Goal: Transaction & Acquisition: Purchase product/service

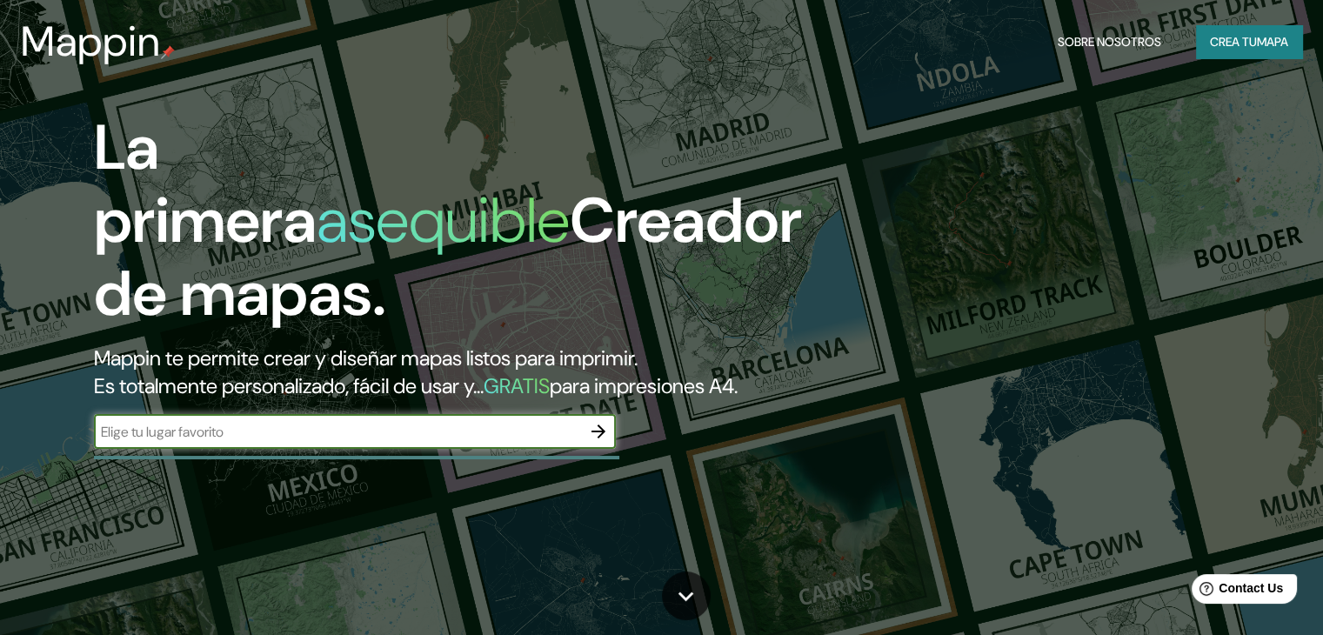
click at [276, 442] on input "text" at bounding box center [337, 432] width 487 height 20
type input "peru"
click at [600, 442] on icon "button" at bounding box center [598, 431] width 21 height 21
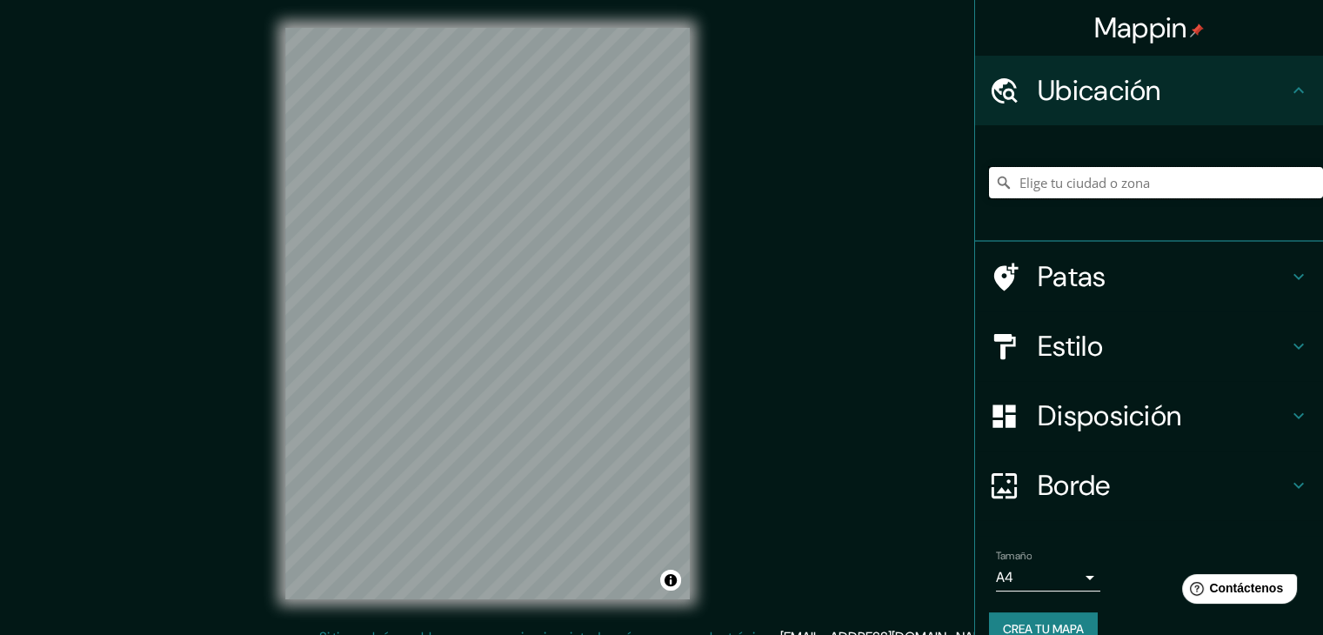
click at [1106, 173] on input "Elige tu ciudad o zona" at bounding box center [1156, 182] width 334 height 31
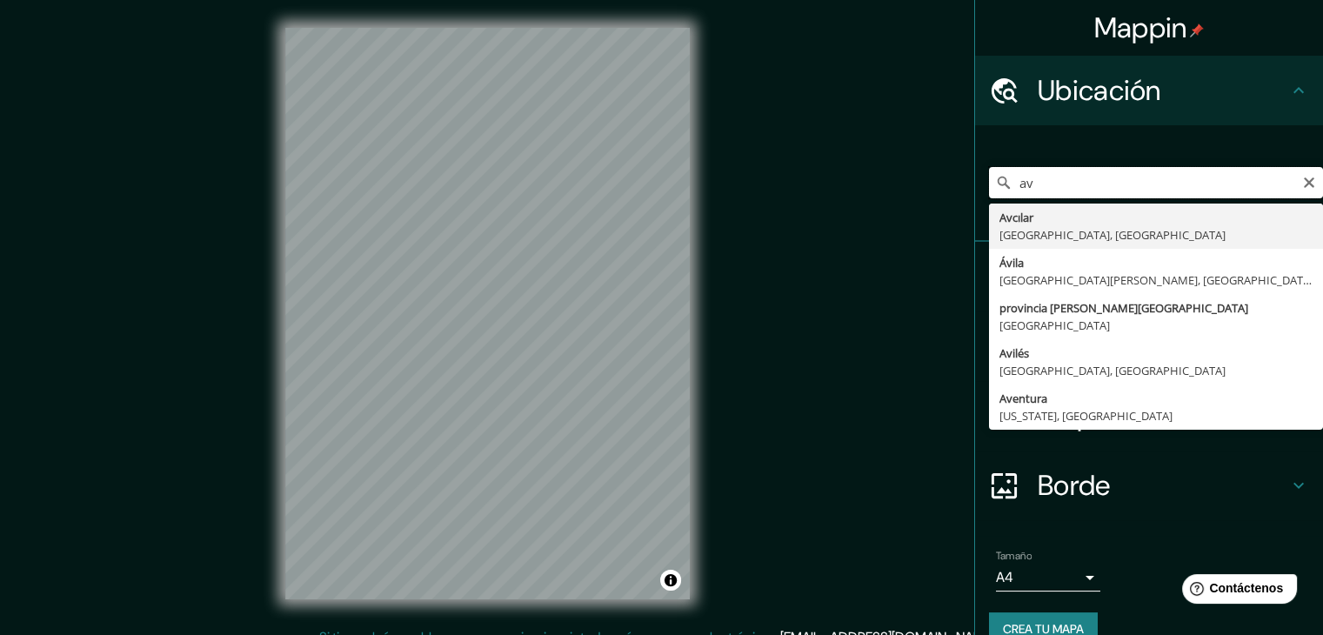
type input "a"
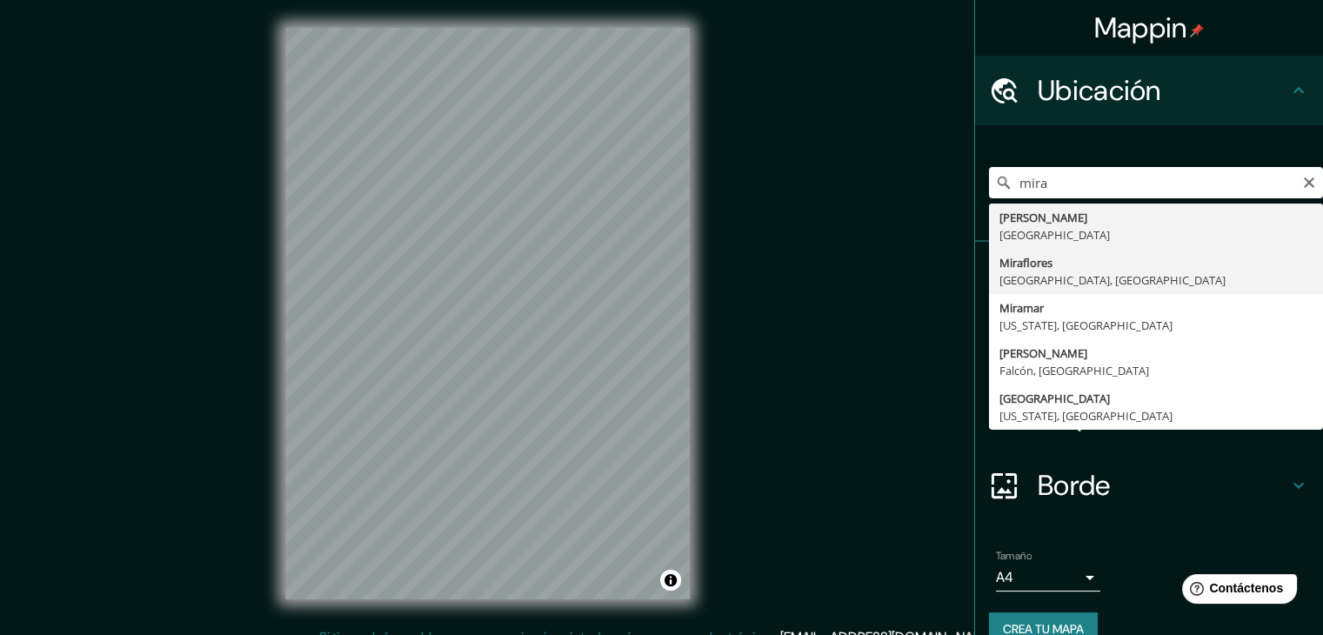
type input "Miraflores, Provincia de Lima, Perú"
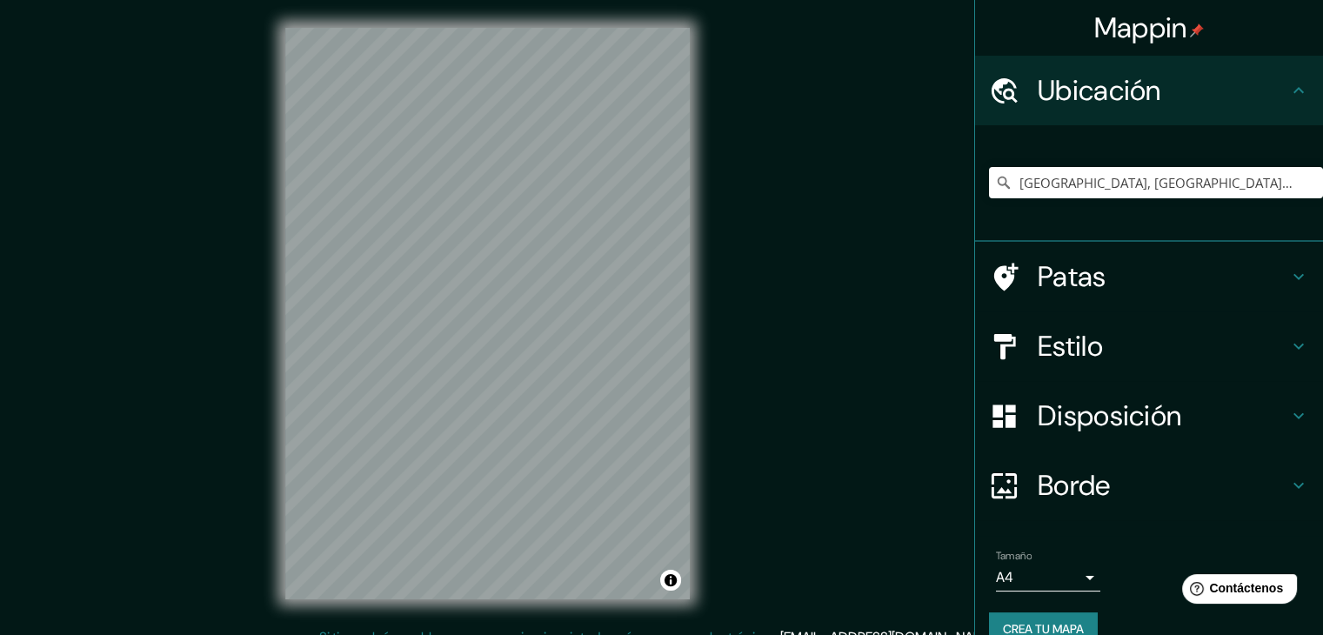
click at [1051, 347] on font "Estilo" at bounding box center [1069, 346] width 65 height 37
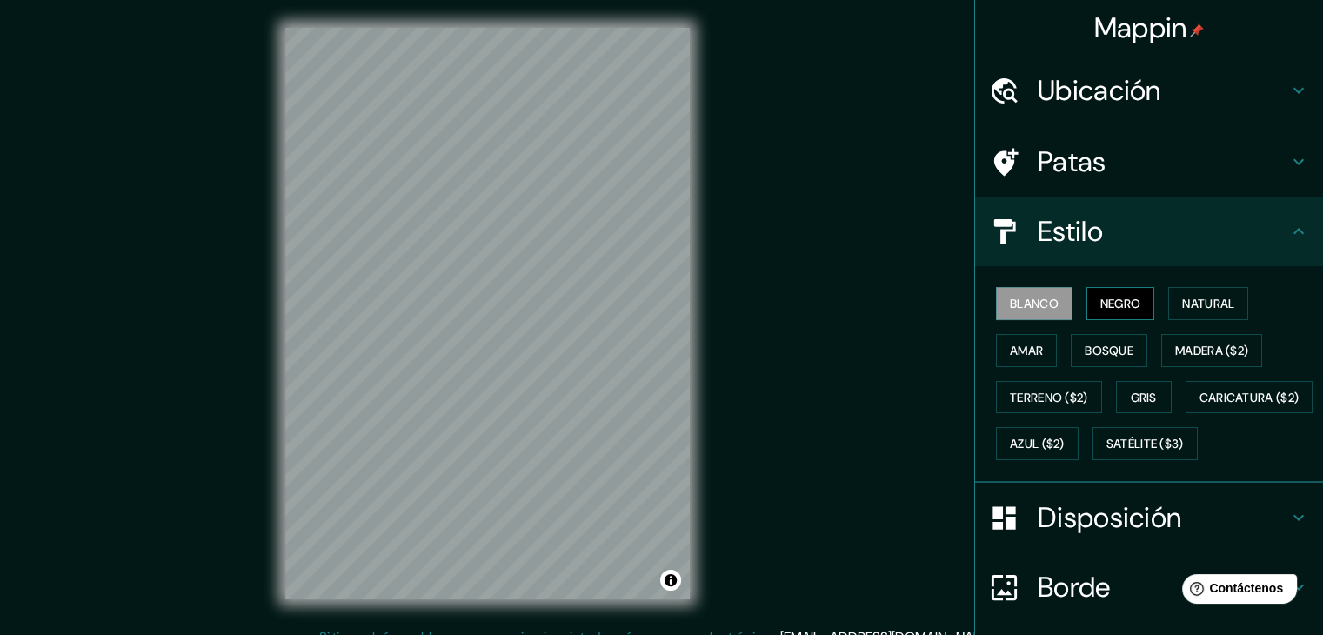
click at [1100, 297] on font "Negro" at bounding box center [1120, 304] width 41 height 16
click at [1030, 309] on font "Blanco" at bounding box center [1034, 304] width 49 height 16
click at [1017, 345] on font "Amar" at bounding box center [1026, 351] width 33 height 16
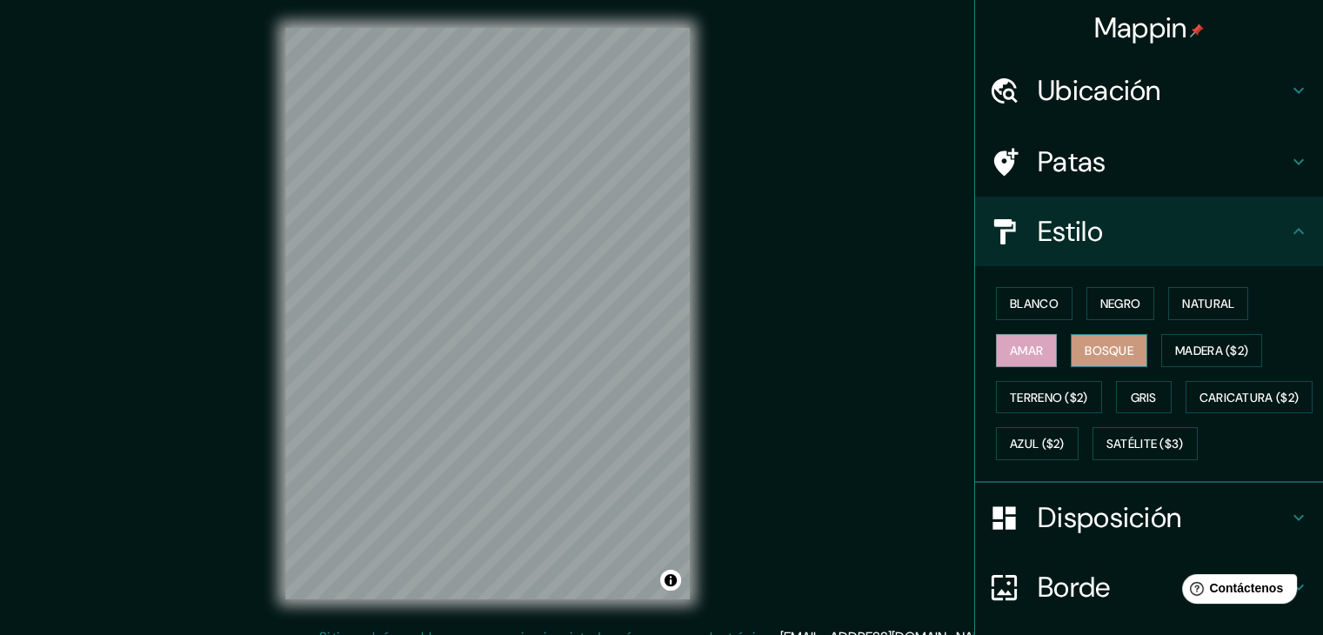
click at [1099, 344] on font "Bosque" at bounding box center [1108, 351] width 49 height 16
click at [1182, 307] on font "Natural" at bounding box center [1208, 304] width 52 height 16
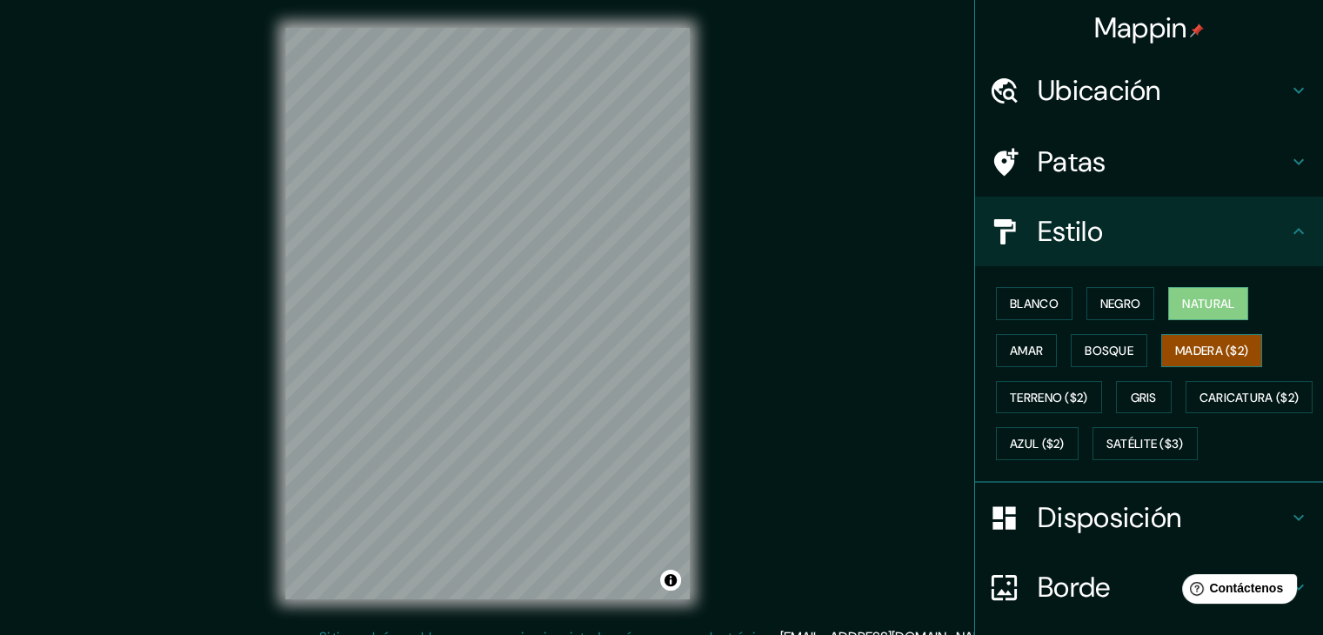
click at [1189, 344] on font "Madera ($2)" at bounding box center [1211, 351] width 73 height 16
click at [1030, 403] on font "Terreno ($2)" at bounding box center [1049, 397] width 78 height 23
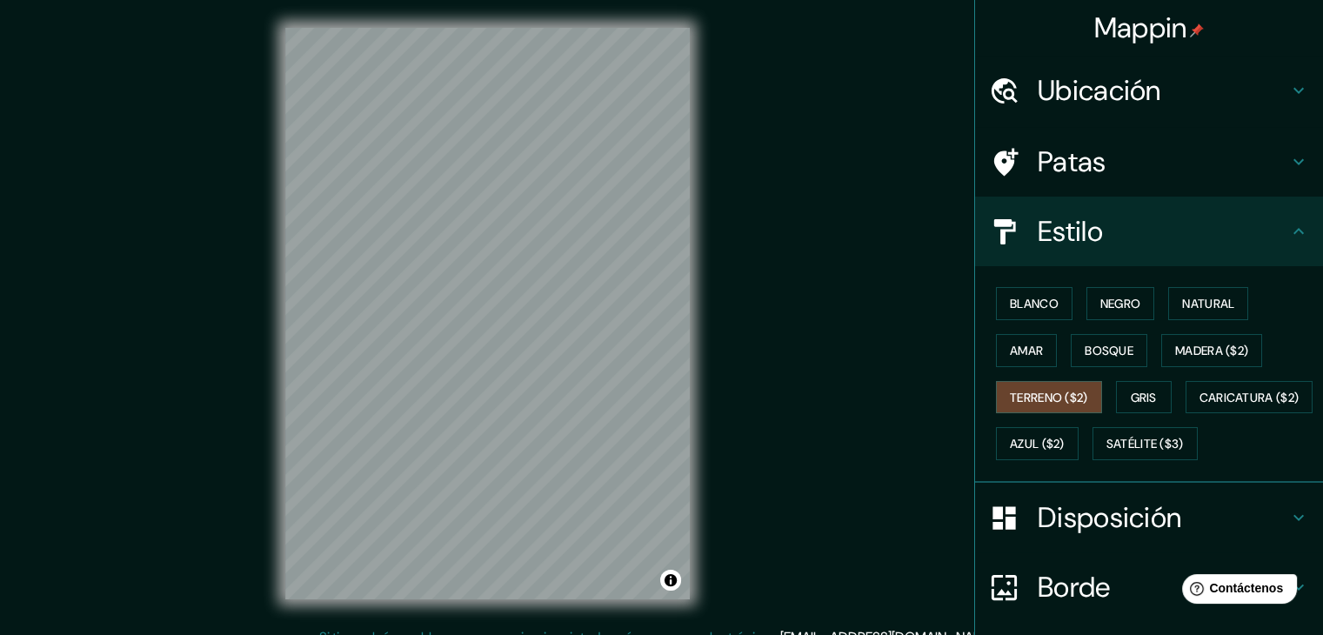
click at [1133, 400] on font "Gris" at bounding box center [1144, 398] width 26 height 16
click at [1110, 296] on font "Negro" at bounding box center [1120, 304] width 41 height 16
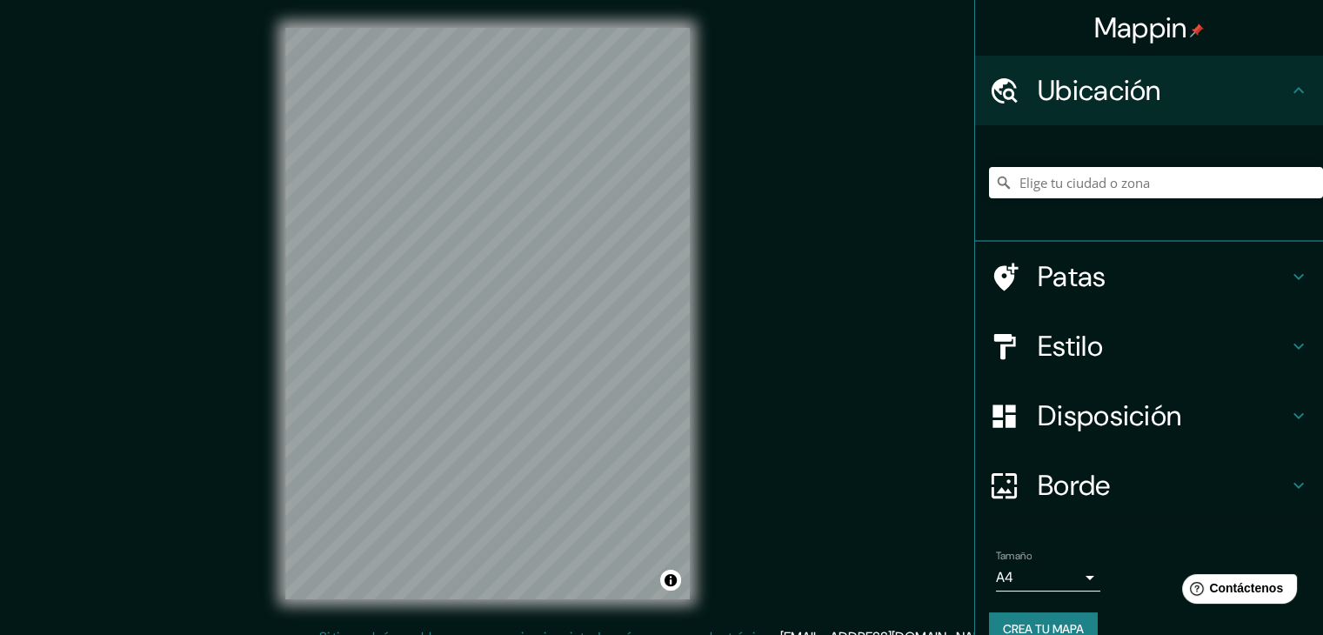
click at [1070, 340] on font "Estilo" at bounding box center [1069, 346] width 65 height 37
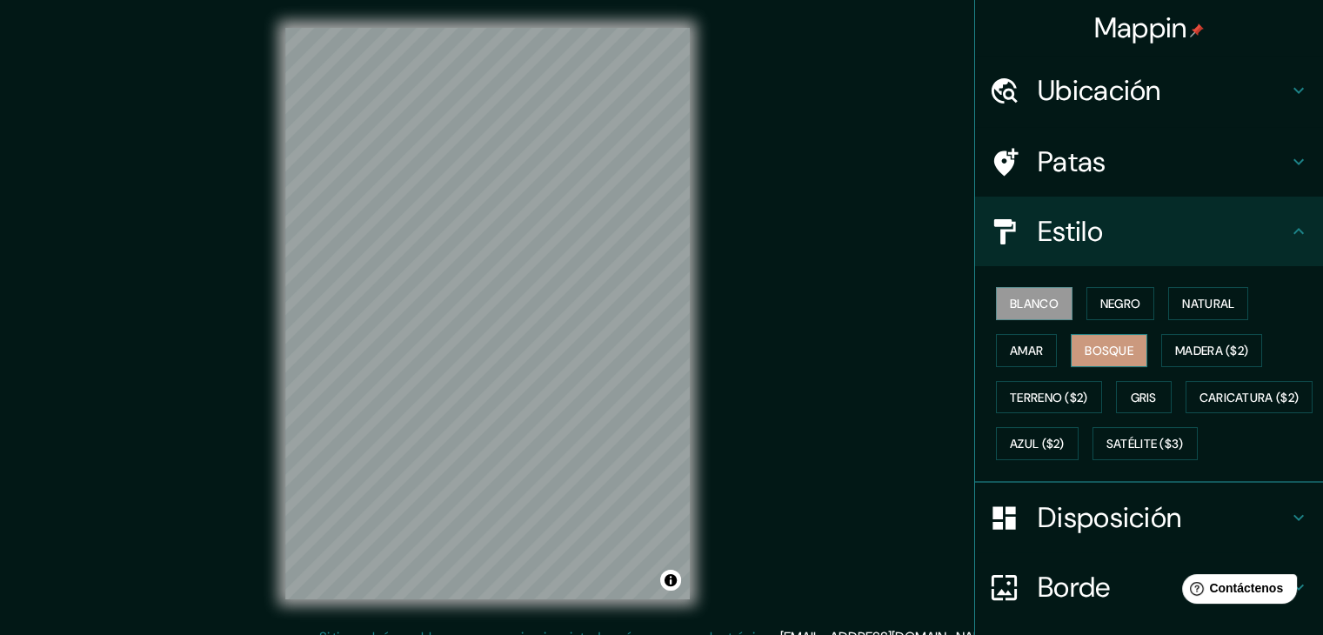
click at [1120, 355] on font "Bosque" at bounding box center [1108, 351] width 49 height 16
click at [1143, 403] on font "Gris" at bounding box center [1144, 398] width 26 height 16
click at [1016, 293] on font "Blanco" at bounding box center [1034, 303] width 49 height 23
click at [1142, 74] on font "Ubicación" at bounding box center [1098, 90] width 123 height 37
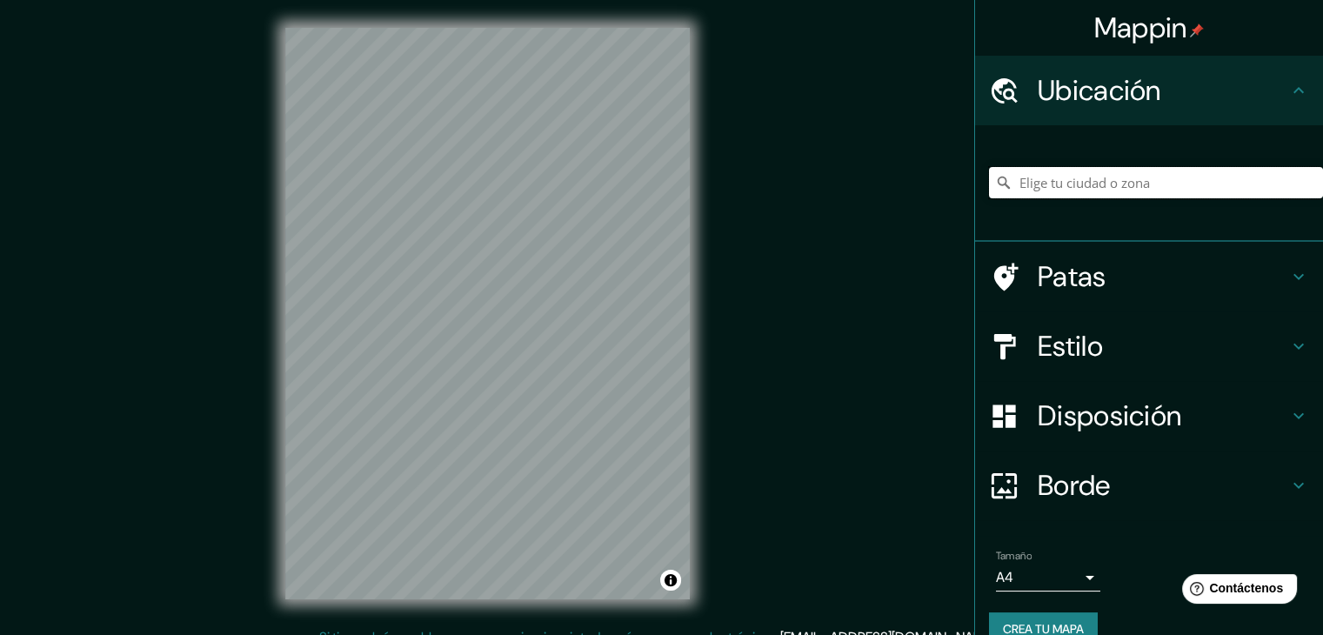
click at [1133, 175] on input "Elige tu ciudad o zona" at bounding box center [1156, 182] width 334 height 31
click at [1111, 190] on input "Perú" at bounding box center [1156, 182] width 334 height 31
click at [1096, 422] on font "Disposición" at bounding box center [1108, 415] width 143 height 37
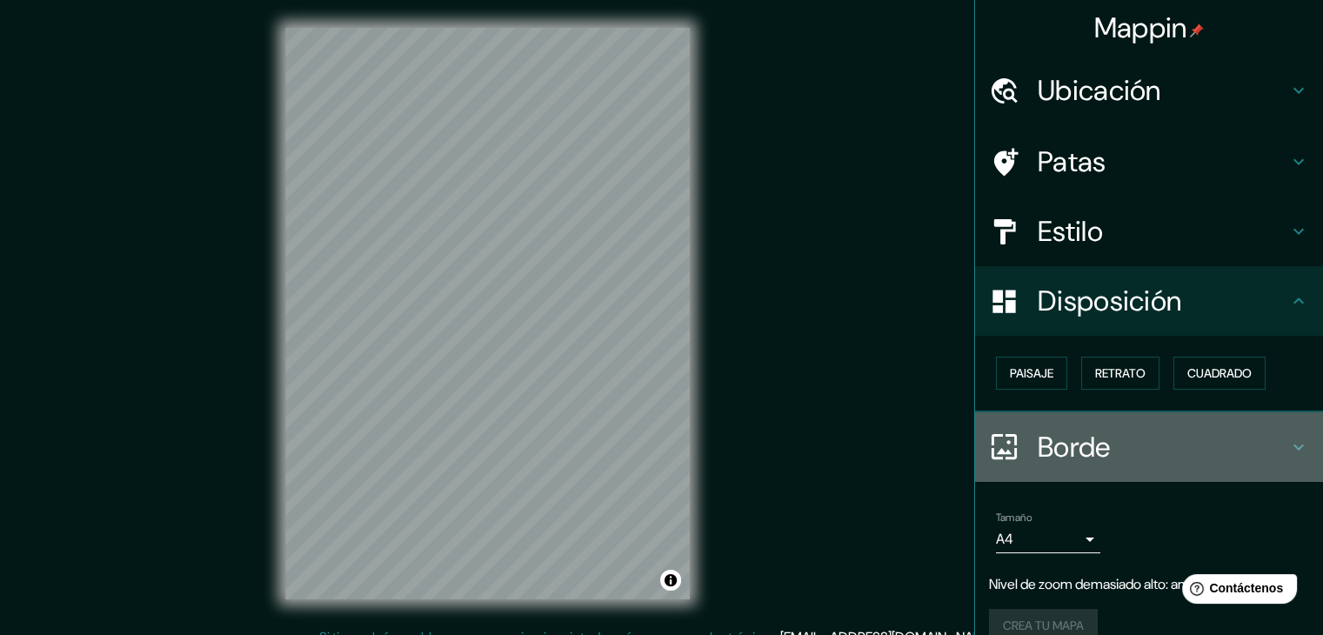
click at [1132, 432] on h4 "Borde" at bounding box center [1162, 447] width 250 height 35
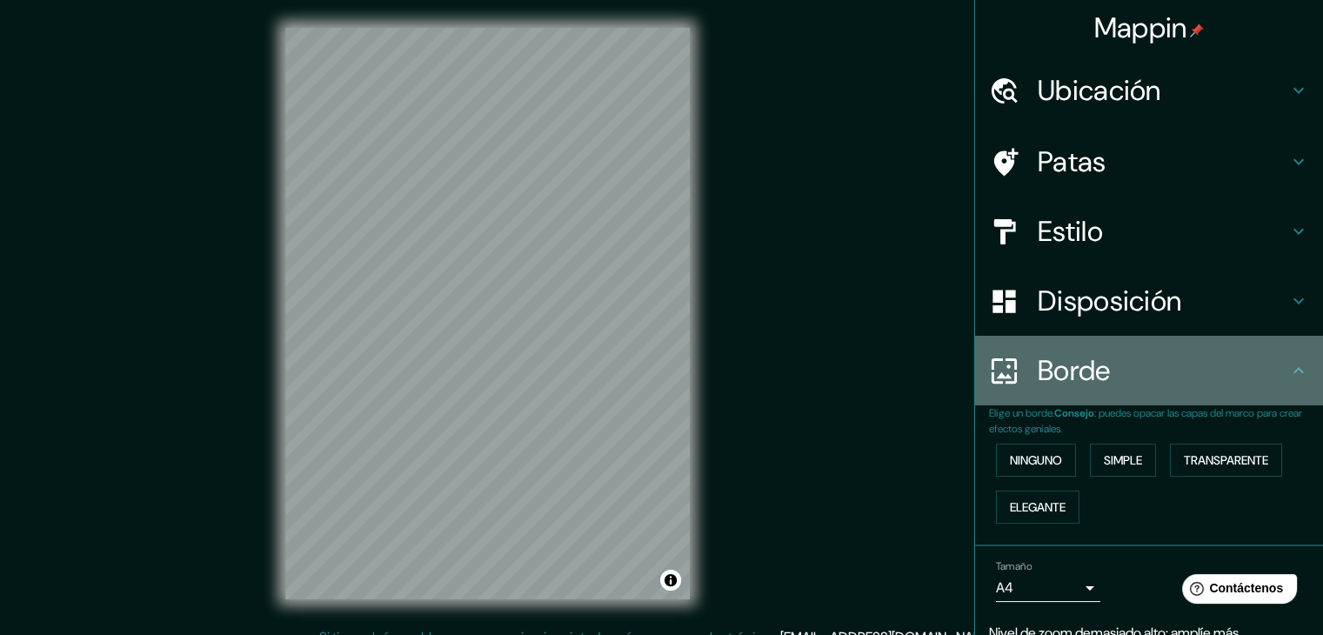
click at [1169, 389] on div "Borde" at bounding box center [1149, 371] width 348 height 70
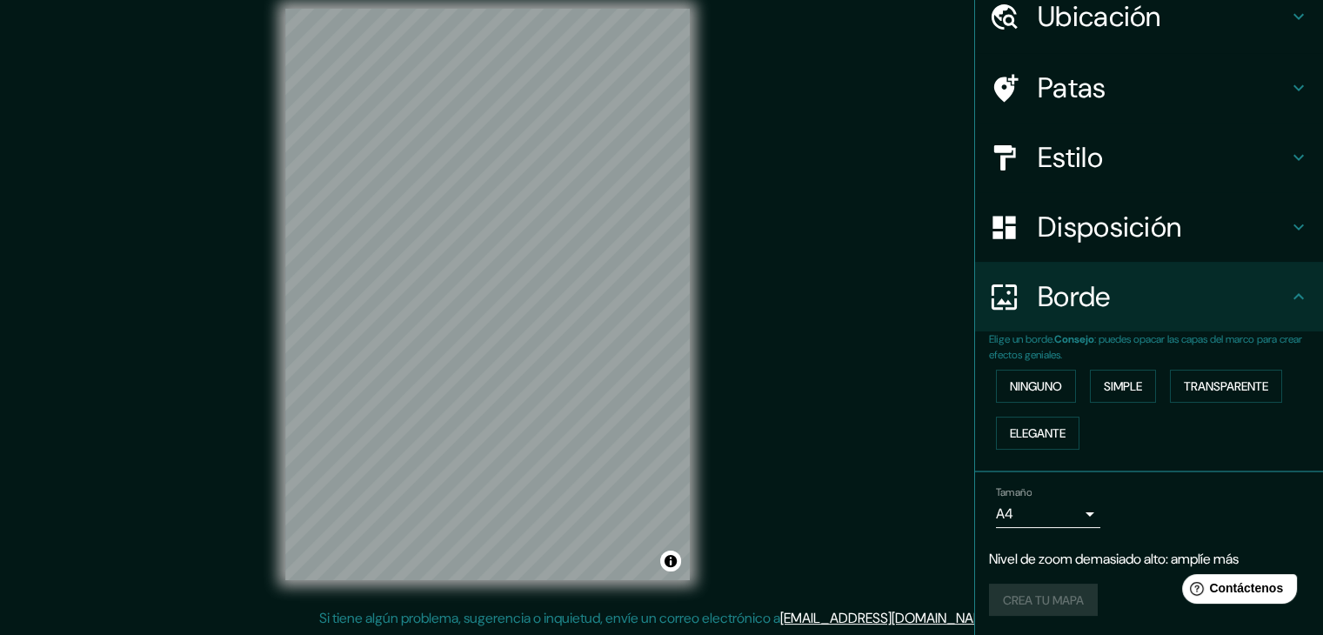
scroll to position [20, 0]
click at [1055, 502] on body "Mappin Ubicación Perú Perú Perugia Perugia, Italia Perugia Italia Peruíbe São P…" at bounding box center [661, 297] width 1323 height 635
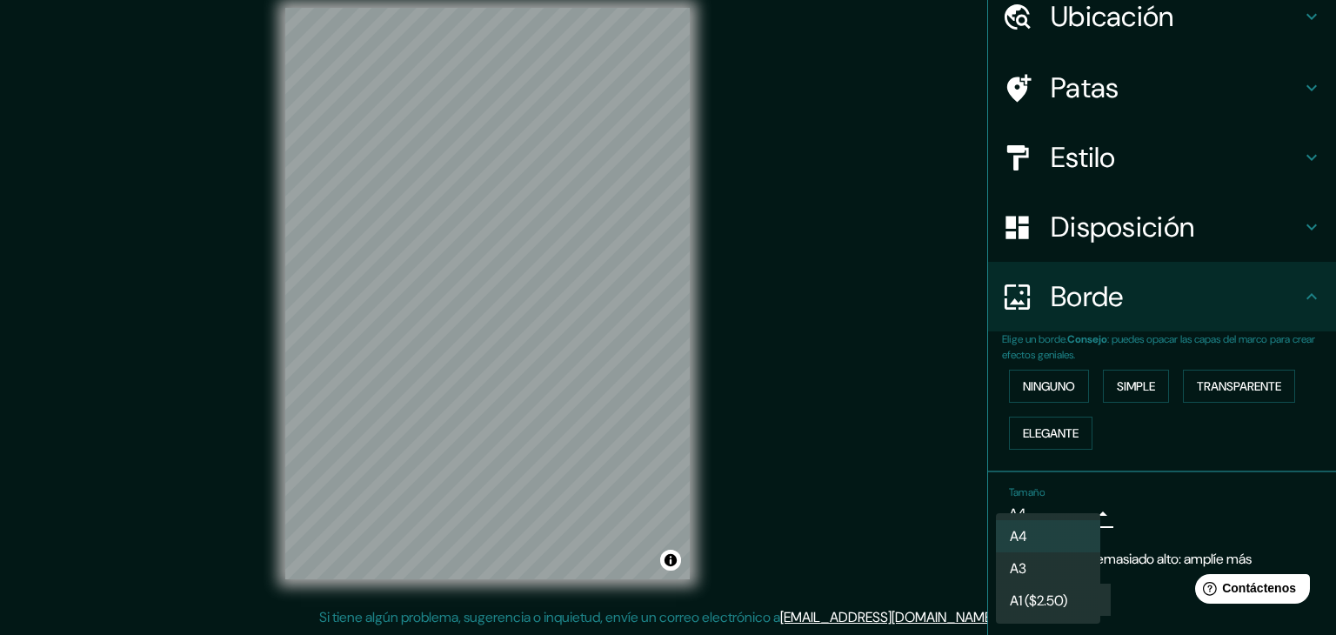
click at [1063, 496] on div at bounding box center [668, 317] width 1336 height 635
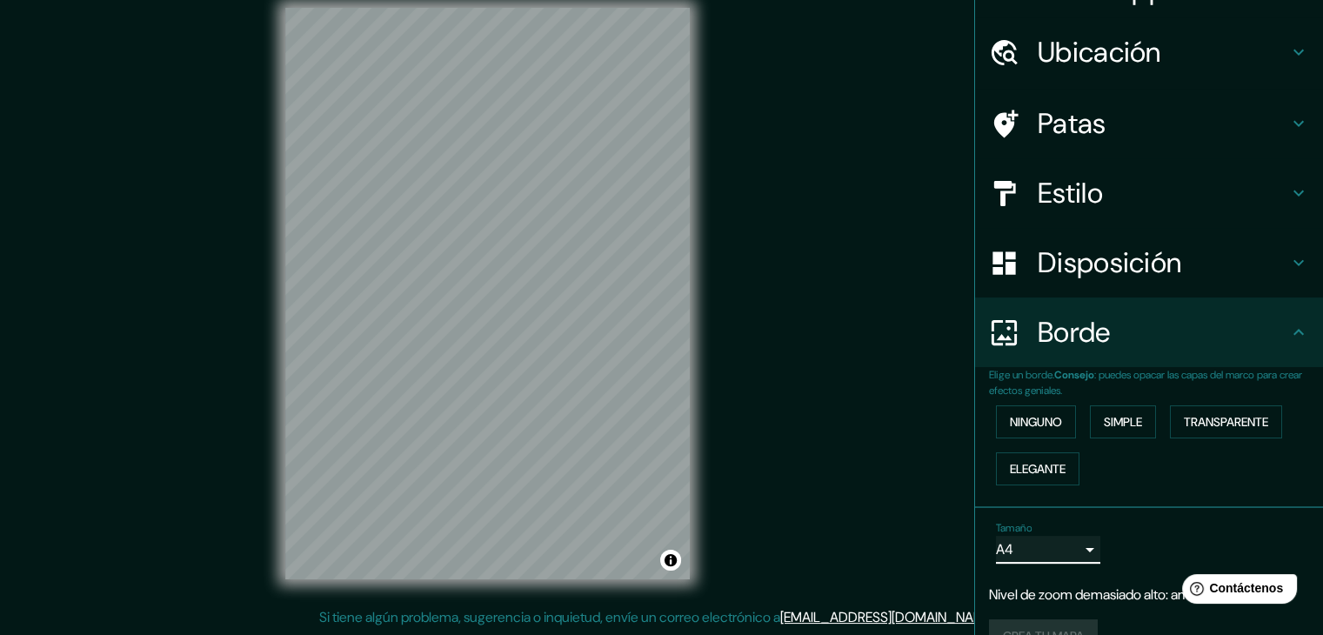
scroll to position [0, 0]
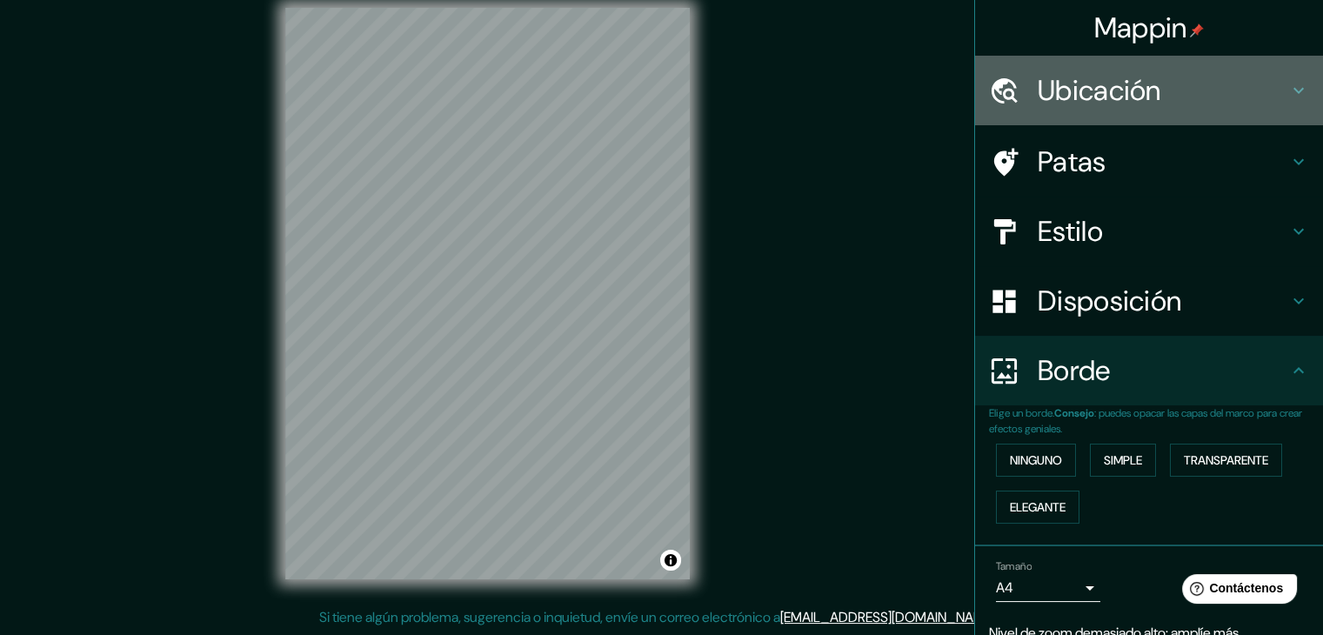
click at [1074, 81] on font "Ubicación" at bounding box center [1098, 90] width 123 height 37
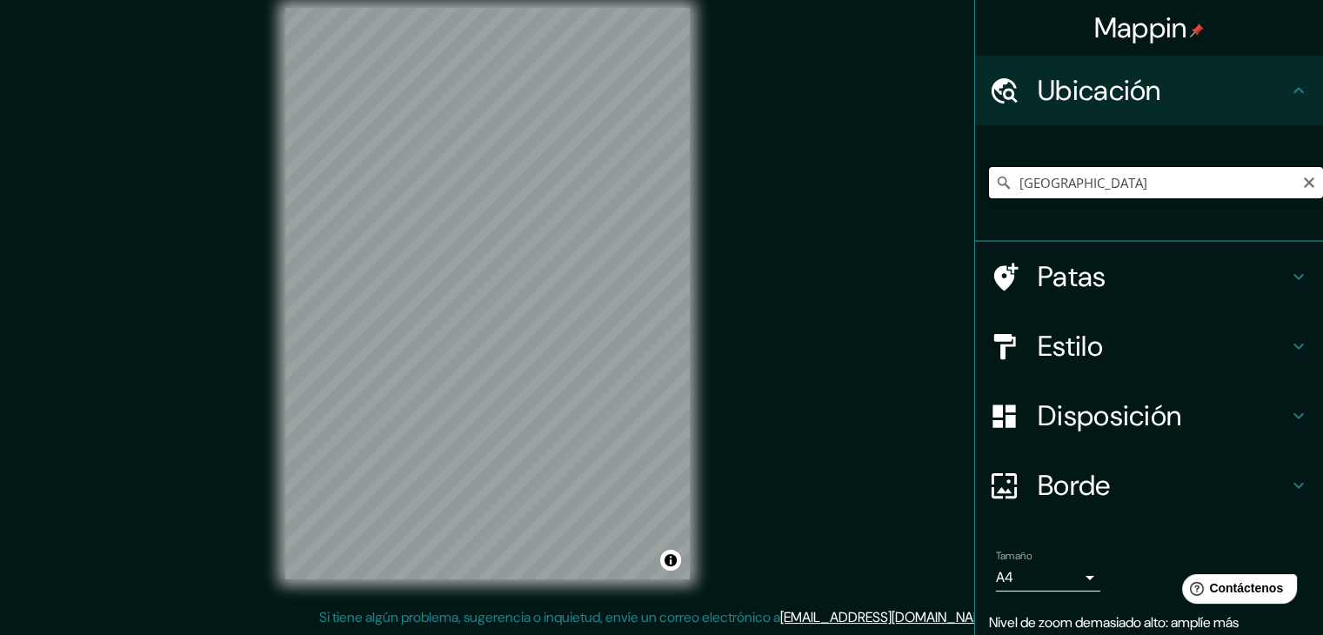
click at [1066, 189] on input "Perú" at bounding box center [1156, 182] width 334 height 31
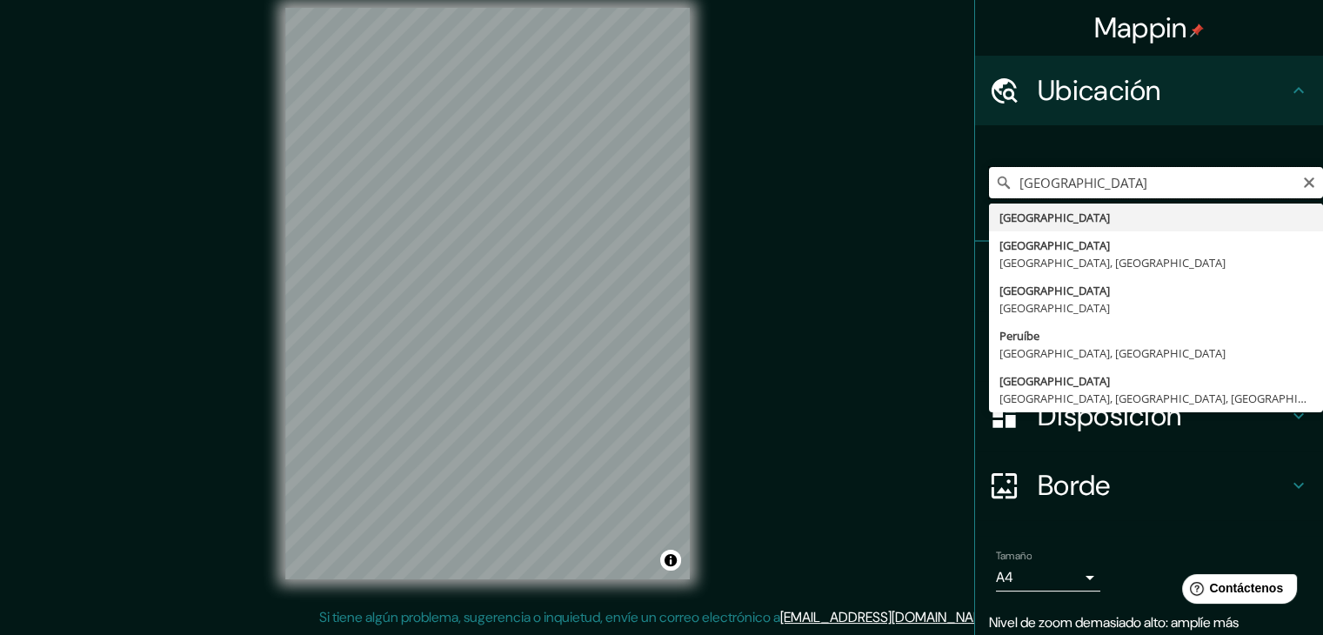
type input "Perú"
drag, startPoint x: 1073, startPoint y: 182, endPoint x: 966, endPoint y: 182, distance: 107.0
click at [975, 182] on div "Perú Perú Perú Indiana, Estados Unidos Perú Illinois, Estados Unidos Perú Nueva…" at bounding box center [1149, 183] width 348 height 117
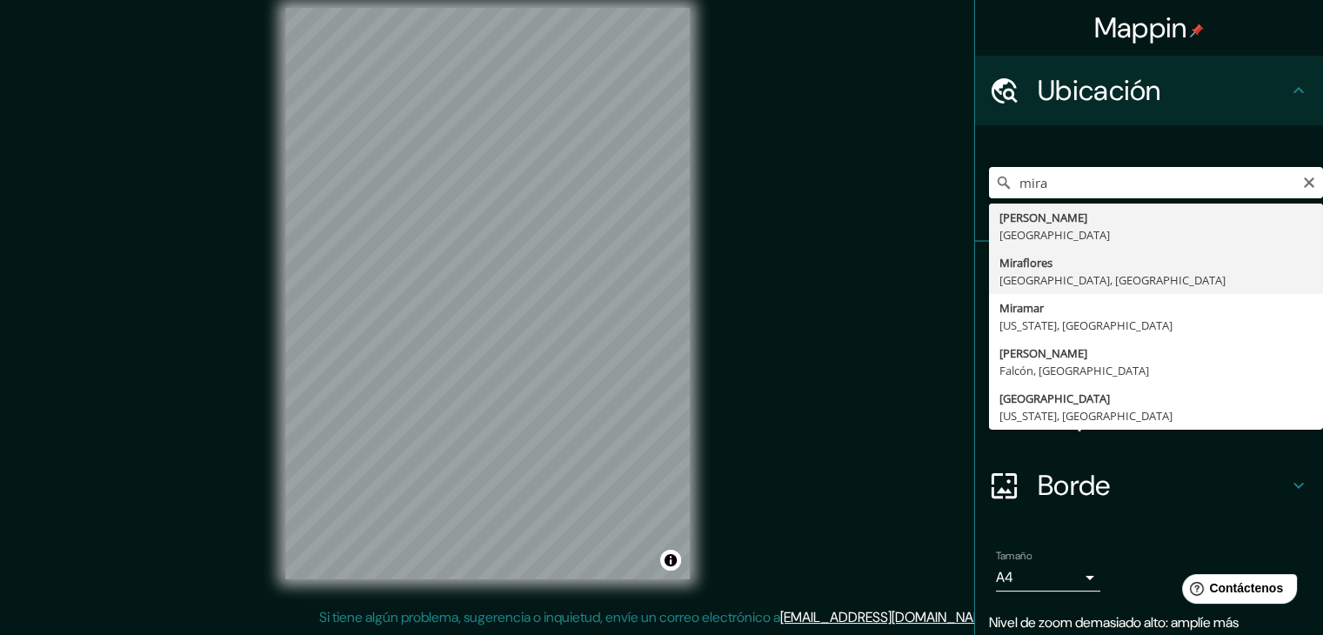
type input "Miraflores, Provincia de Lima, Perú"
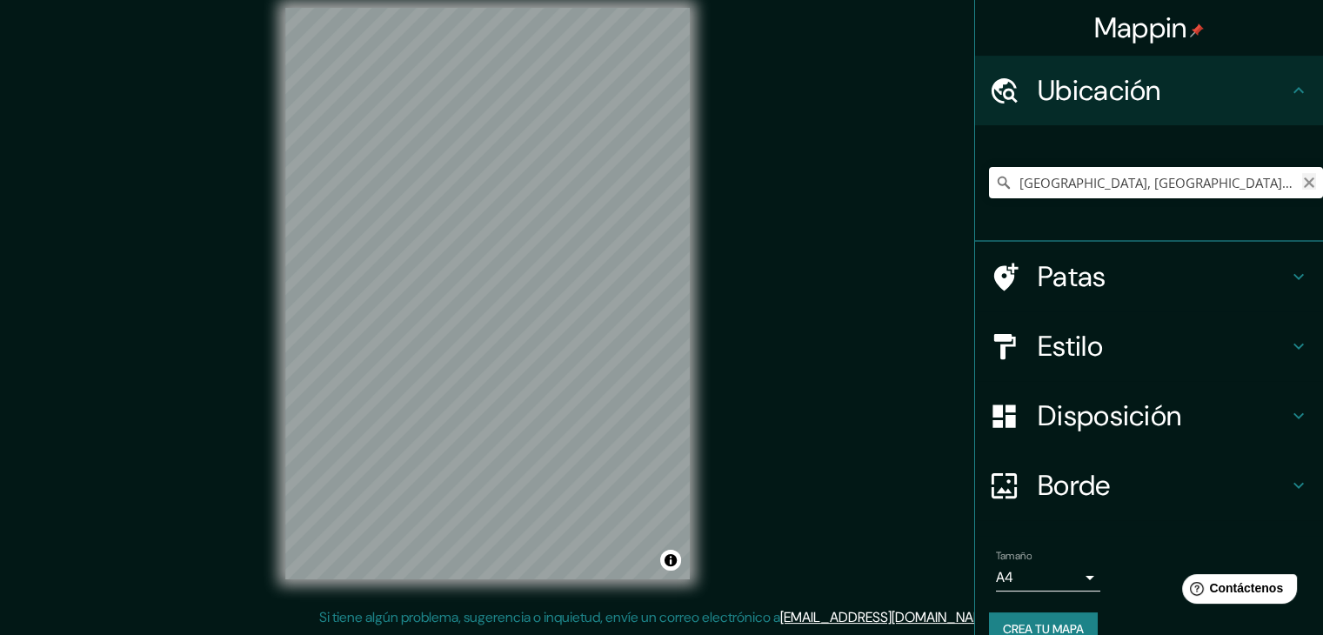
click at [1302, 178] on icon "Claro" at bounding box center [1309, 183] width 14 height 14
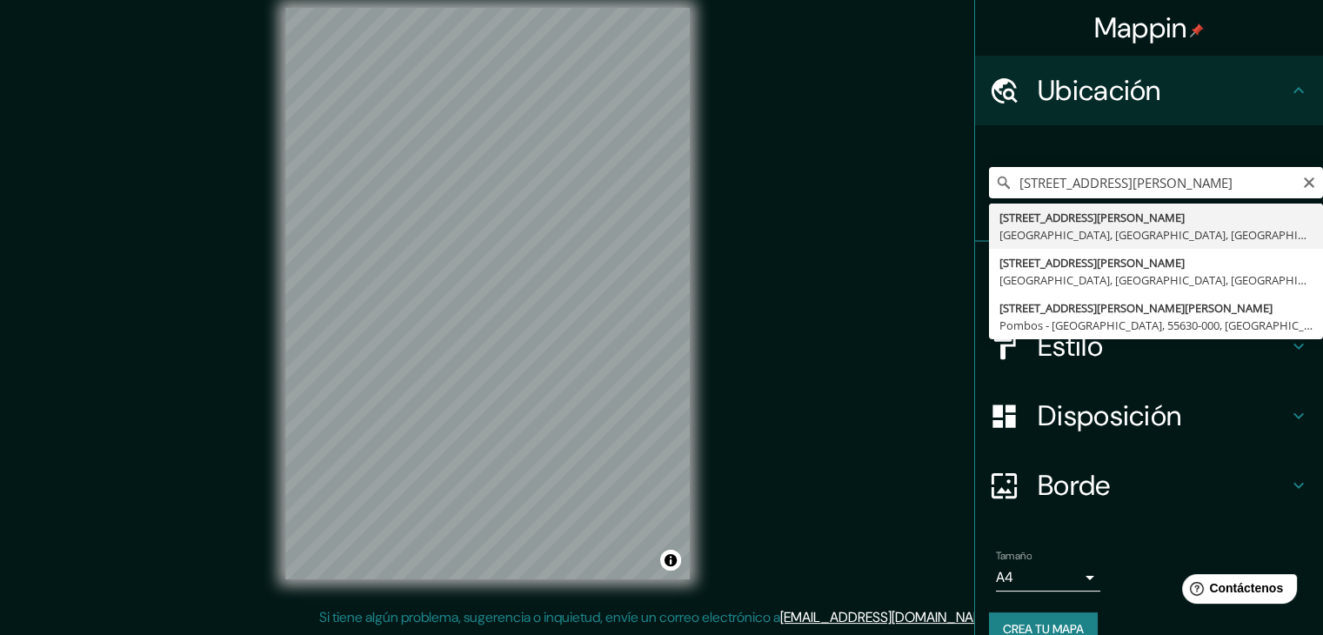
type input "Avenida José Pardo 121, Miraflores, Provincia de Lima, Perú"
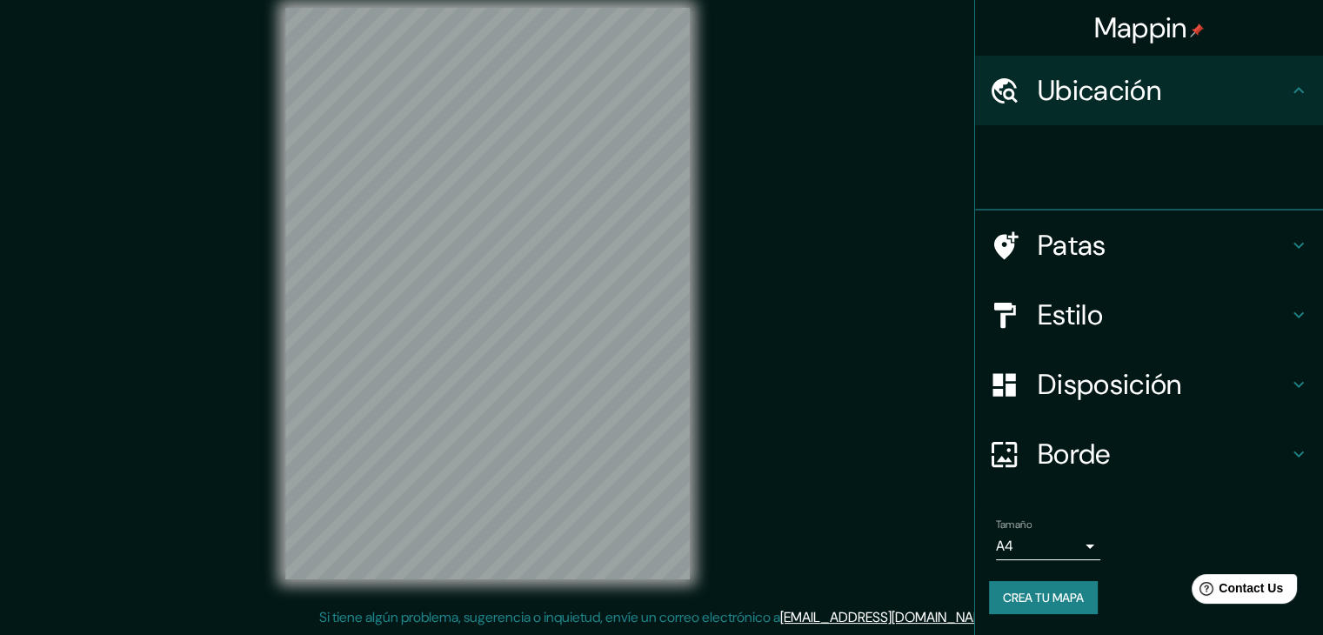
click at [1270, 97] on h4 "Ubicación" at bounding box center [1162, 90] width 250 height 35
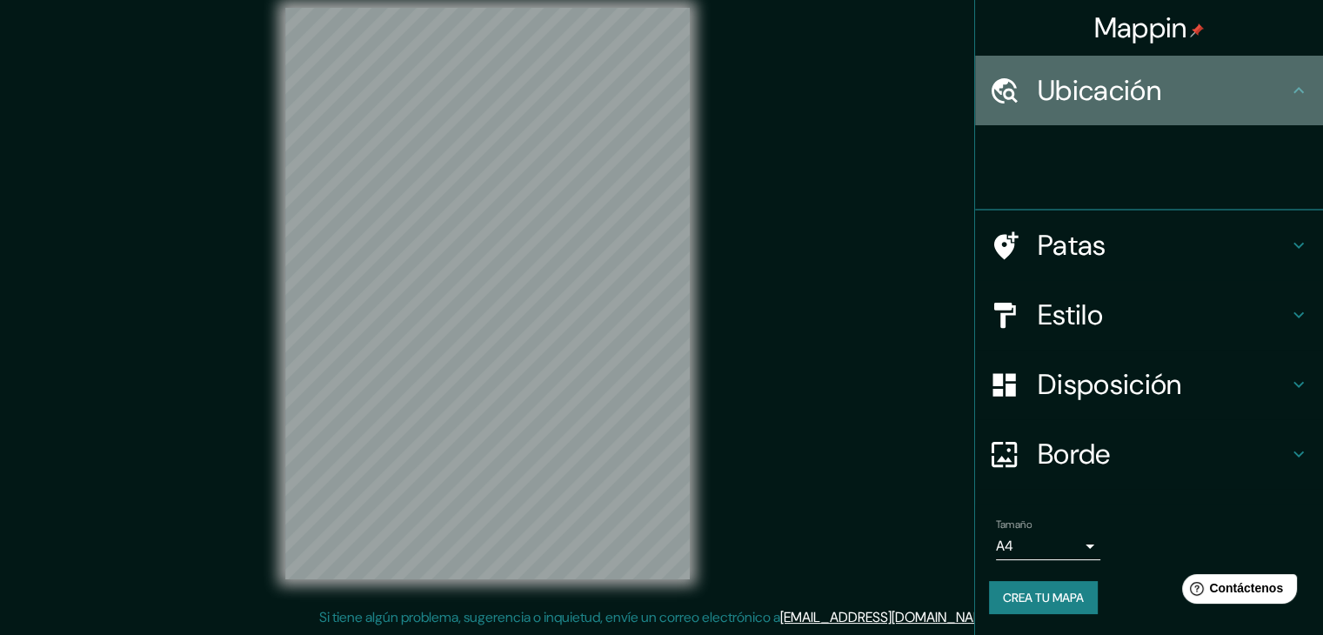
click at [1322, 84] on div "Ubicación" at bounding box center [1149, 91] width 348 height 70
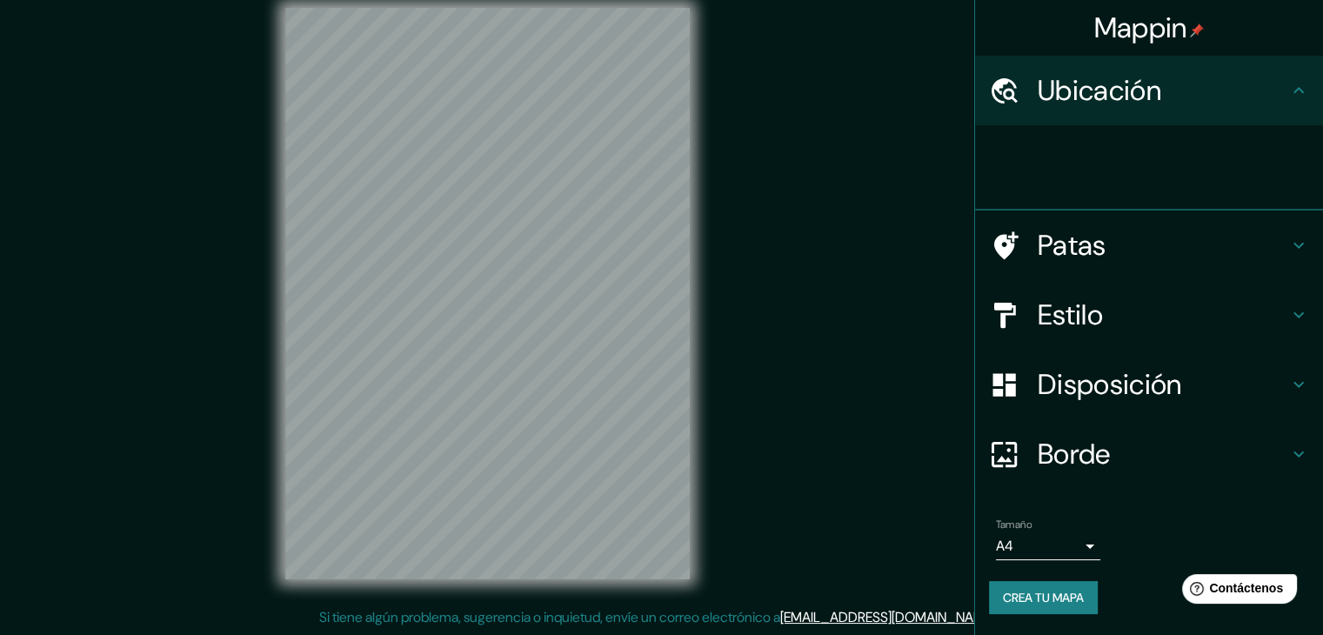
click at [1293, 95] on icon at bounding box center [1298, 90] width 21 height 21
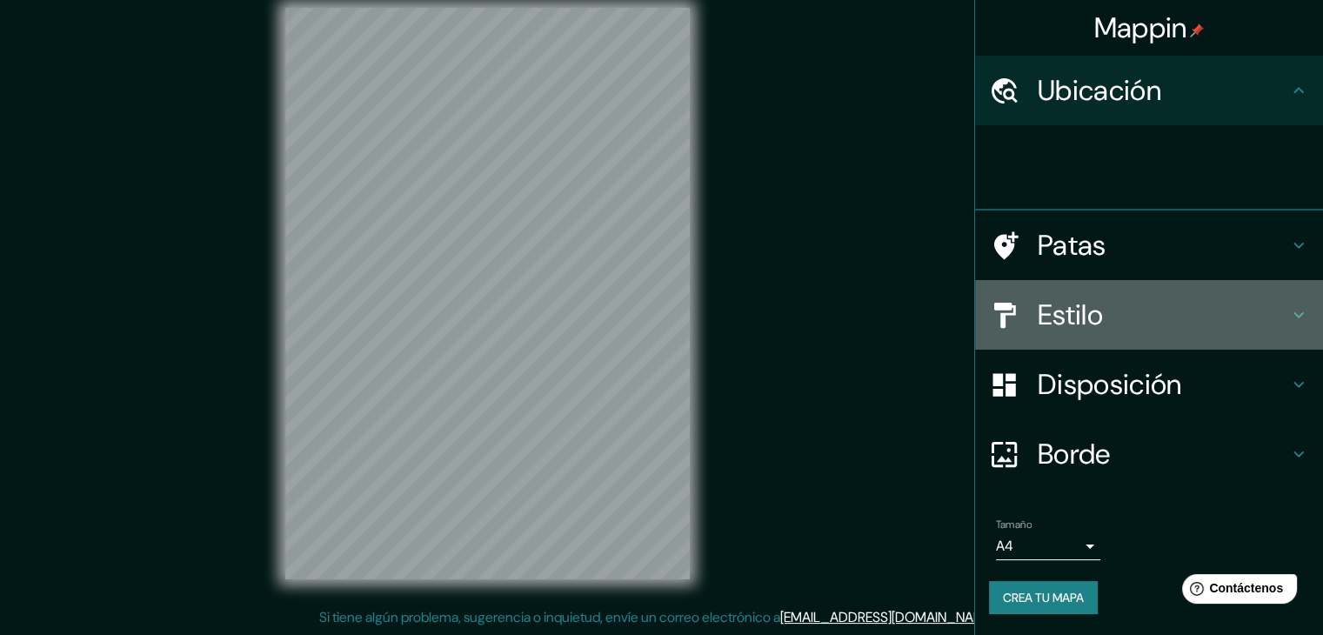
click at [1155, 324] on h4 "Estilo" at bounding box center [1162, 314] width 250 height 35
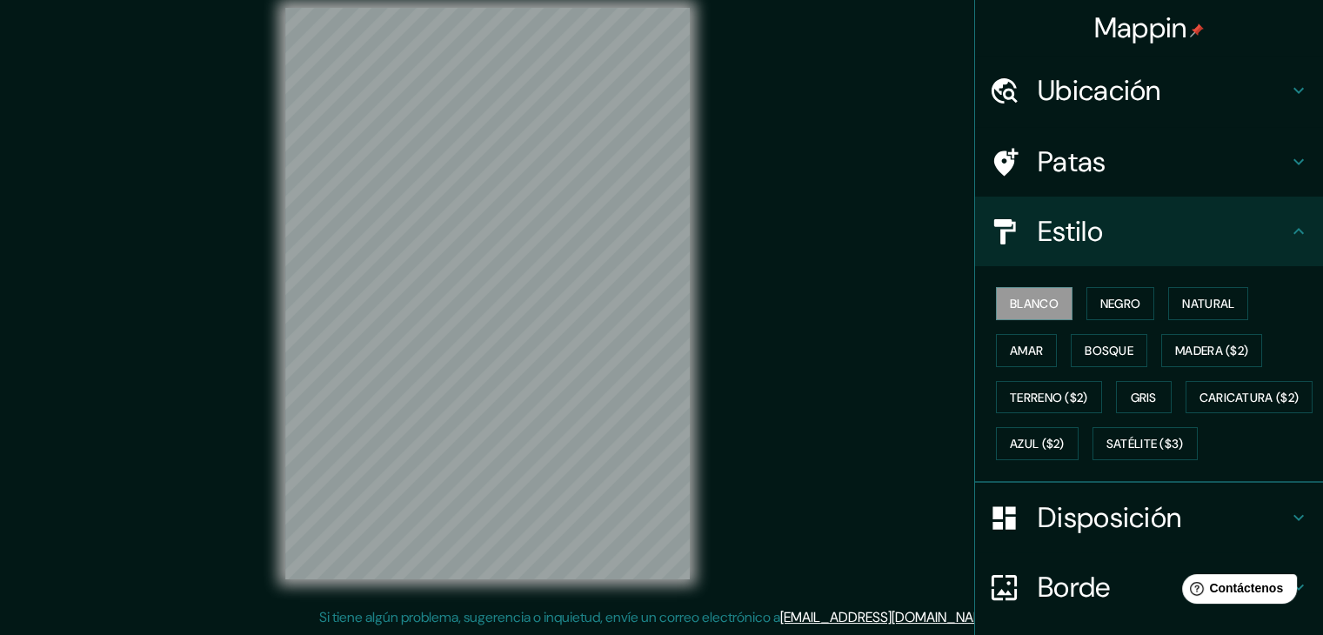
click at [1186, 232] on h4 "Estilo" at bounding box center [1162, 231] width 250 height 35
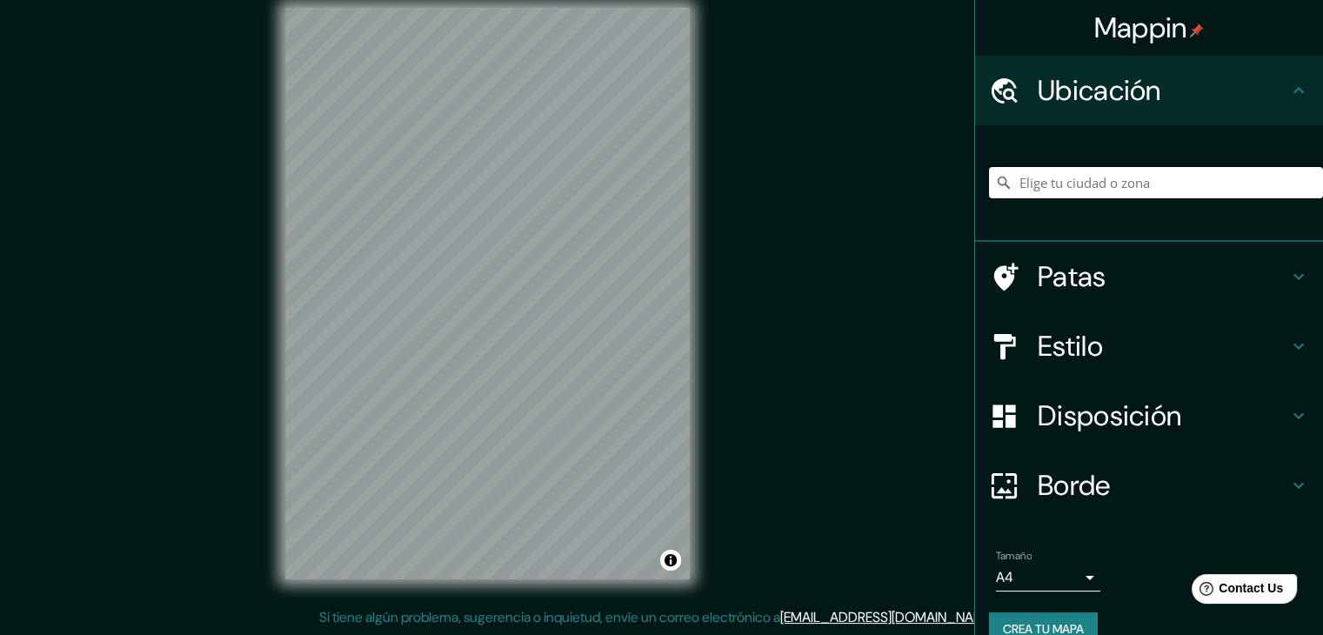
click at [1103, 179] on input "Elige tu ciudad o zona" at bounding box center [1156, 182] width 334 height 31
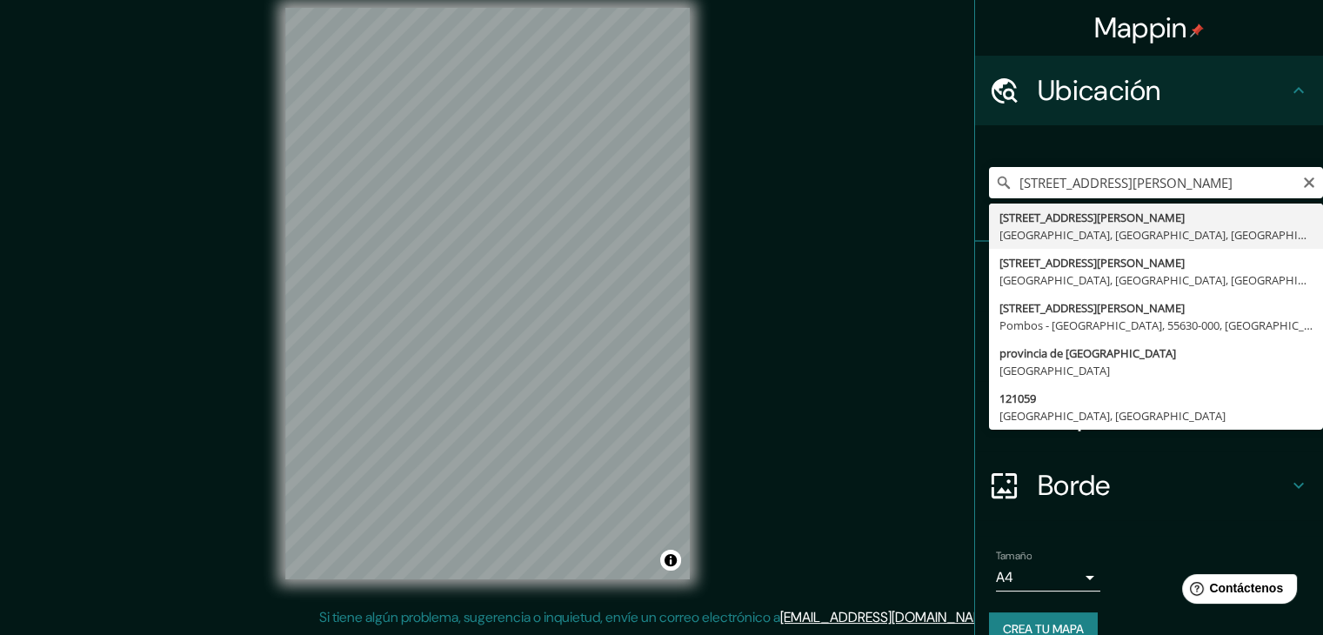
type input "Avenida José Pardo 121, Miraflores, Provincia de Lima, Perú"
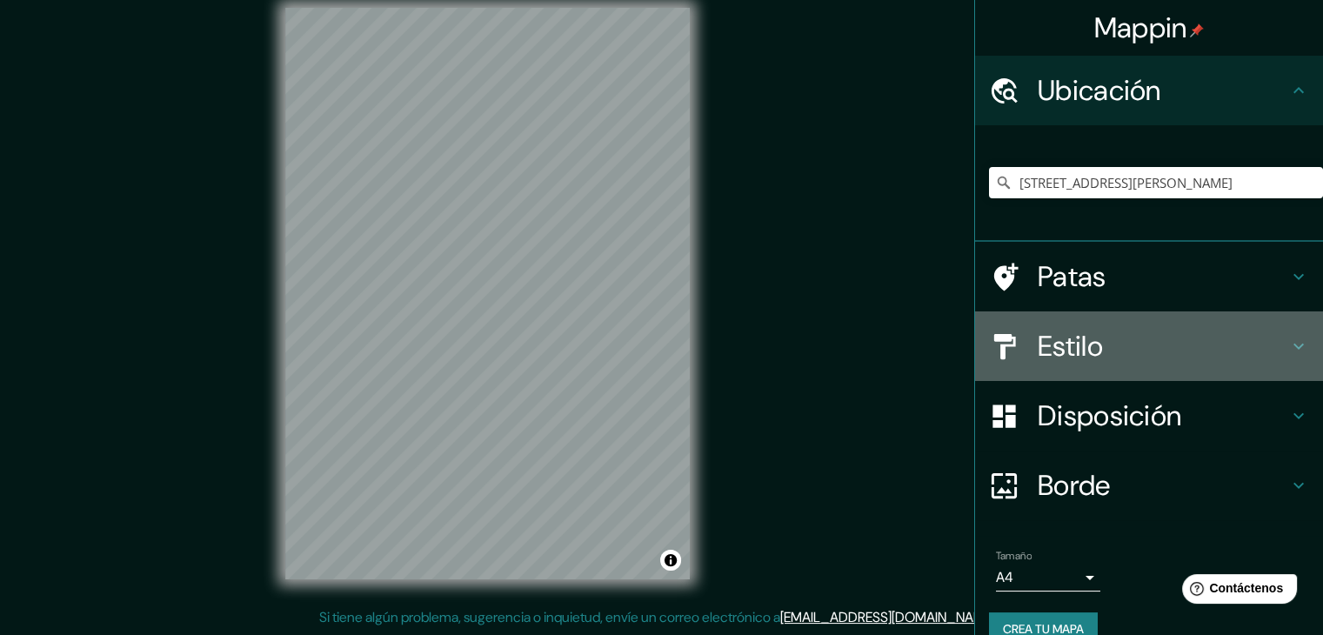
click at [1084, 337] on font "Estilo" at bounding box center [1069, 346] width 65 height 37
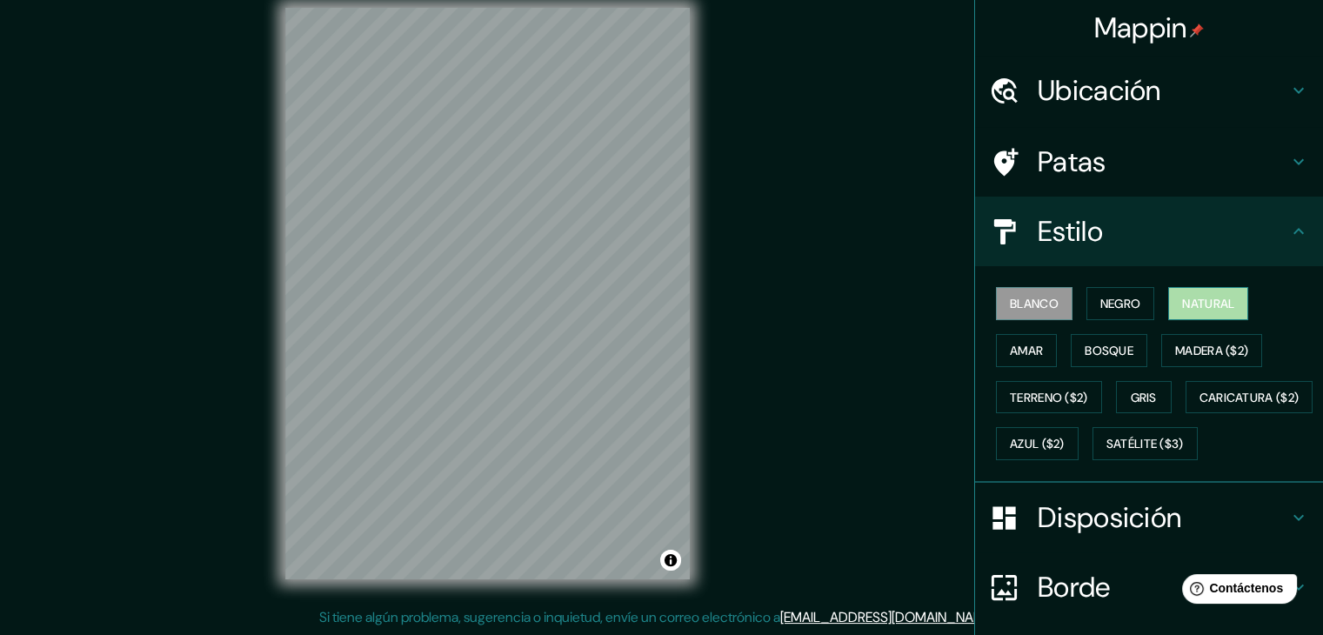
click at [1182, 303] on font "Natural" at bounding box center [1208, 304] width 52 height 16
click at [1037, 300] on font "Blanco" at bounding box center [1034, 304] width 49 height 16
click at [1104, 300] on font "Negro" at bounding box center [1120, 304] width 41 height 16
click at [1047, 300] on button "Blanco" at bounding box center [1034, 303] width 77 height 33
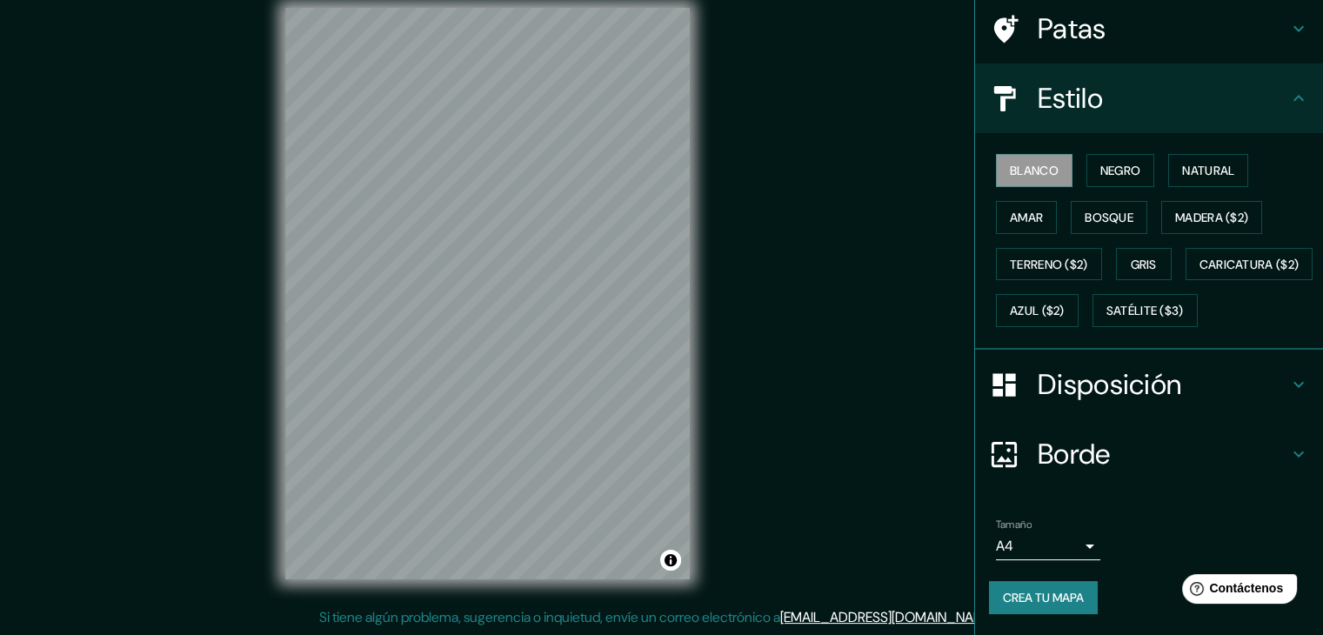
scroll to position [176, 0]
click at [1040, 601] on font "Crea tu mapa" at bounding box center [1043, 598] width 81 height 16
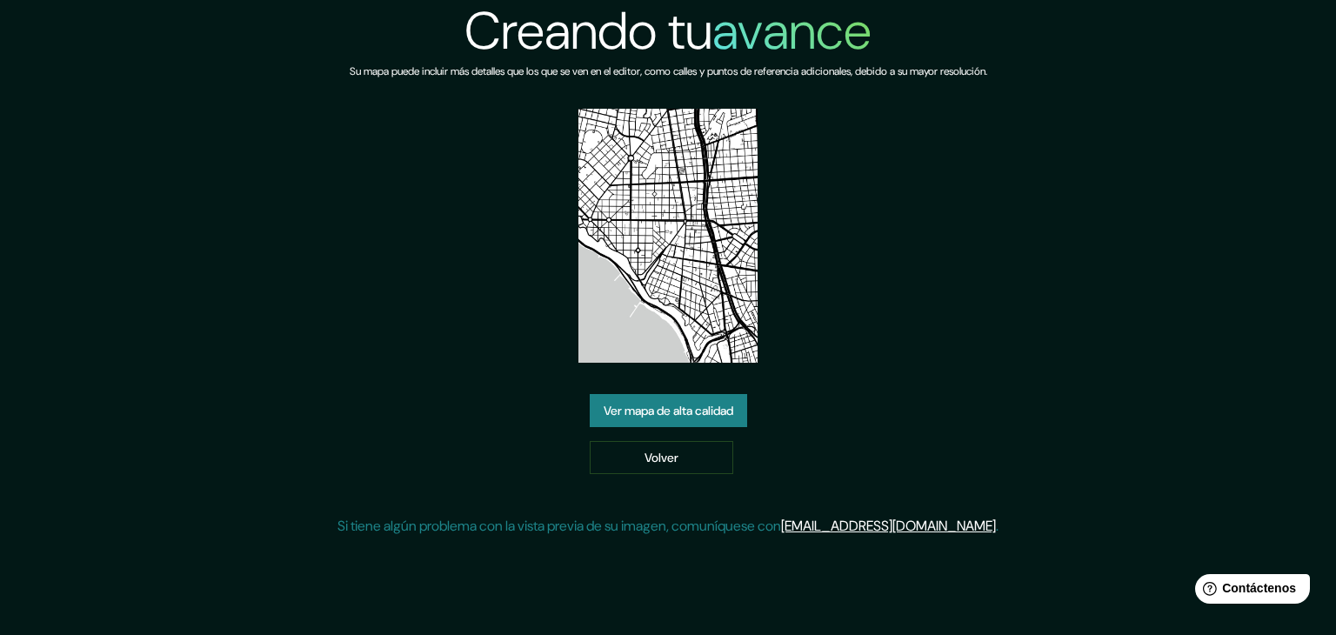
click at [684, 409] on font "Ver mapa de alta calidad" at bounding box center [669, 411] width 130 height 16
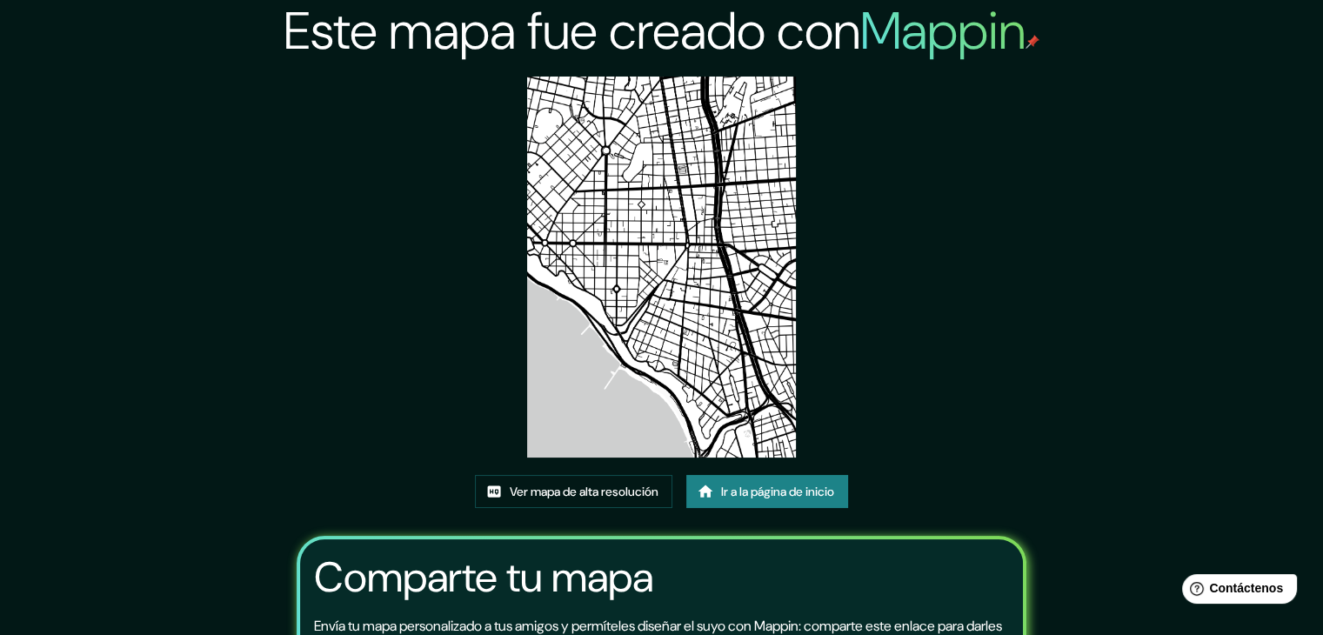
click at [679, 182] on img at bounding box center [662, 267] width 270 height 381
click at [615, 490] on font "Ver mapa de alta resolución" at bounding box center [584, 492] width 149 height 16
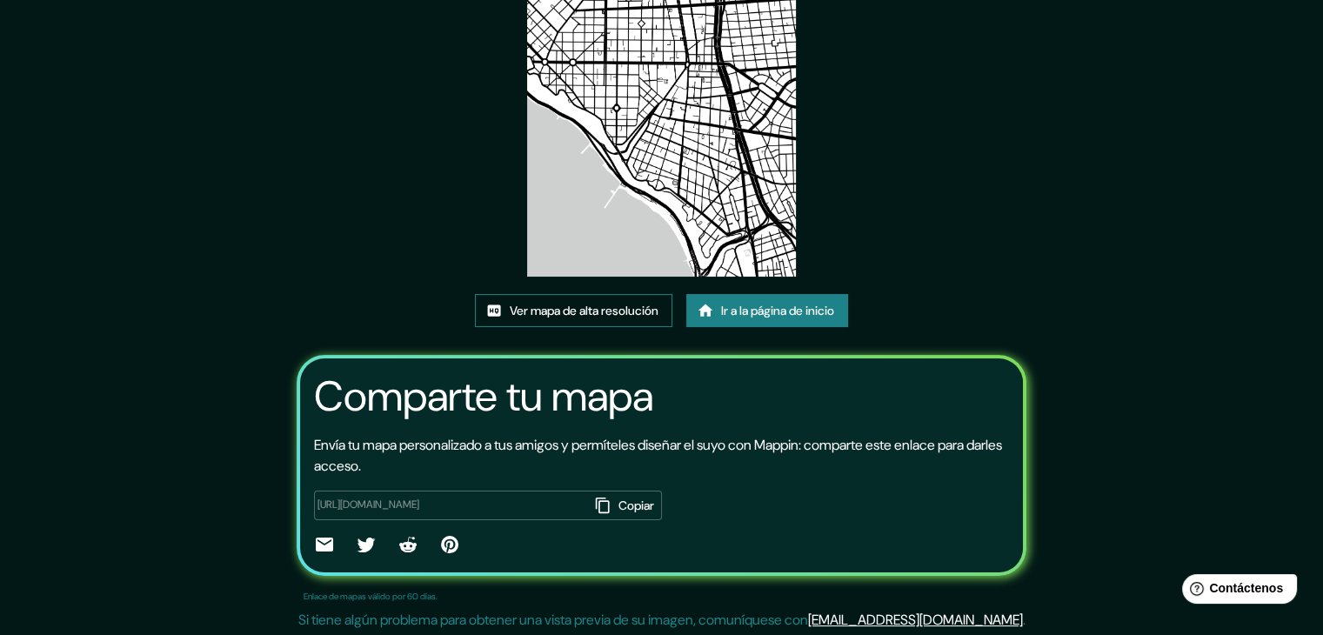
scroll to position [183, 0]
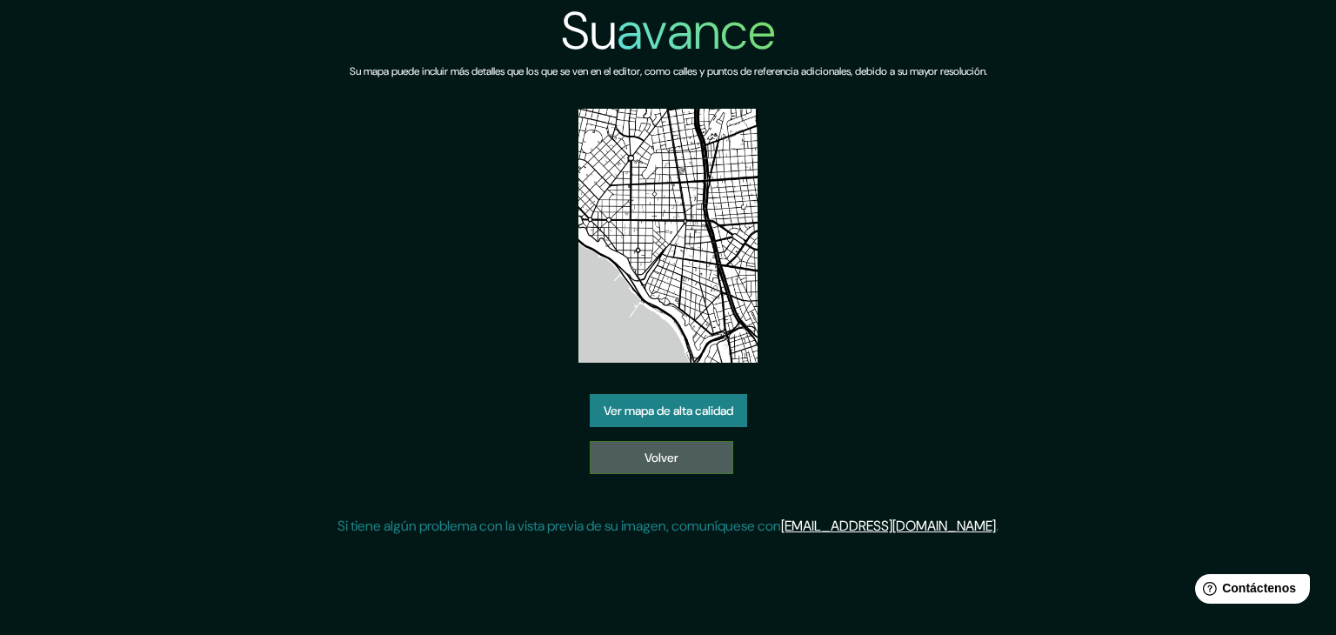
click at [687, 472] on link "Volver" at bounding box center [661, 457] width 143 height 33
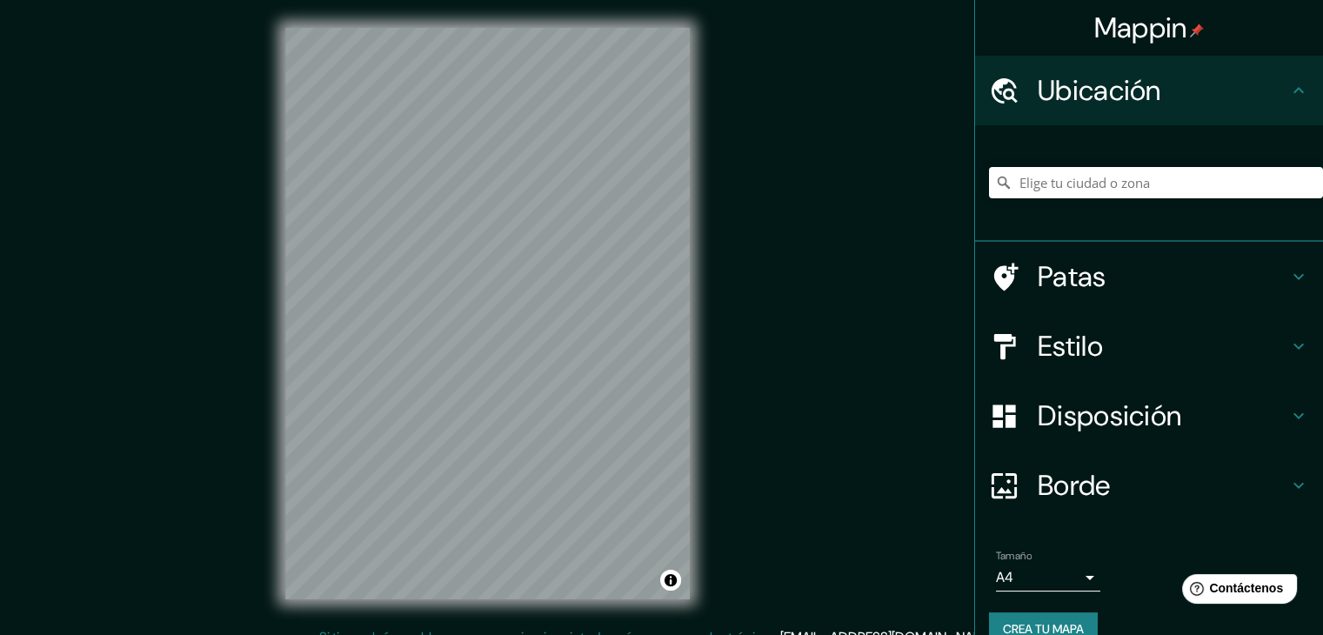
click at [1104, 356] on h4 "Estilo" at bounding box center [1162, 346] width 250 height 35
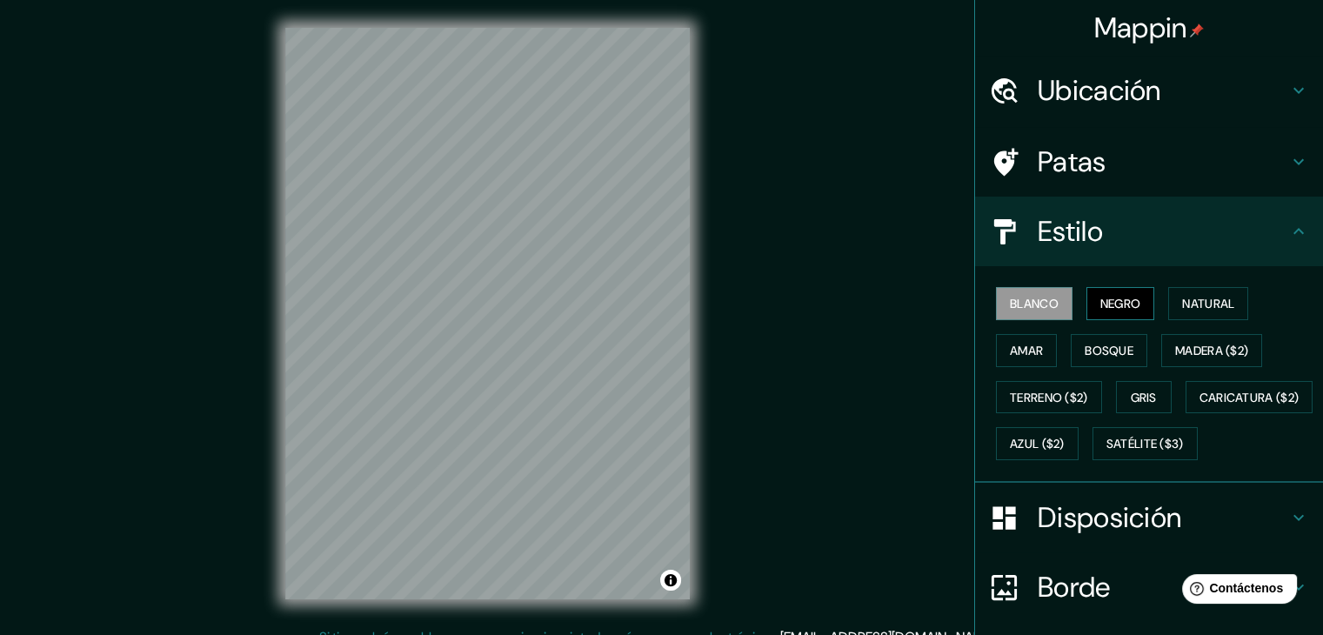
click at [1100, 297] on font "Negro" at bounding box center [1120, 304] width 41 height 16
click at [1182, 304] on font "Natural" at bounding box center [1208, 304] width 52 height 16
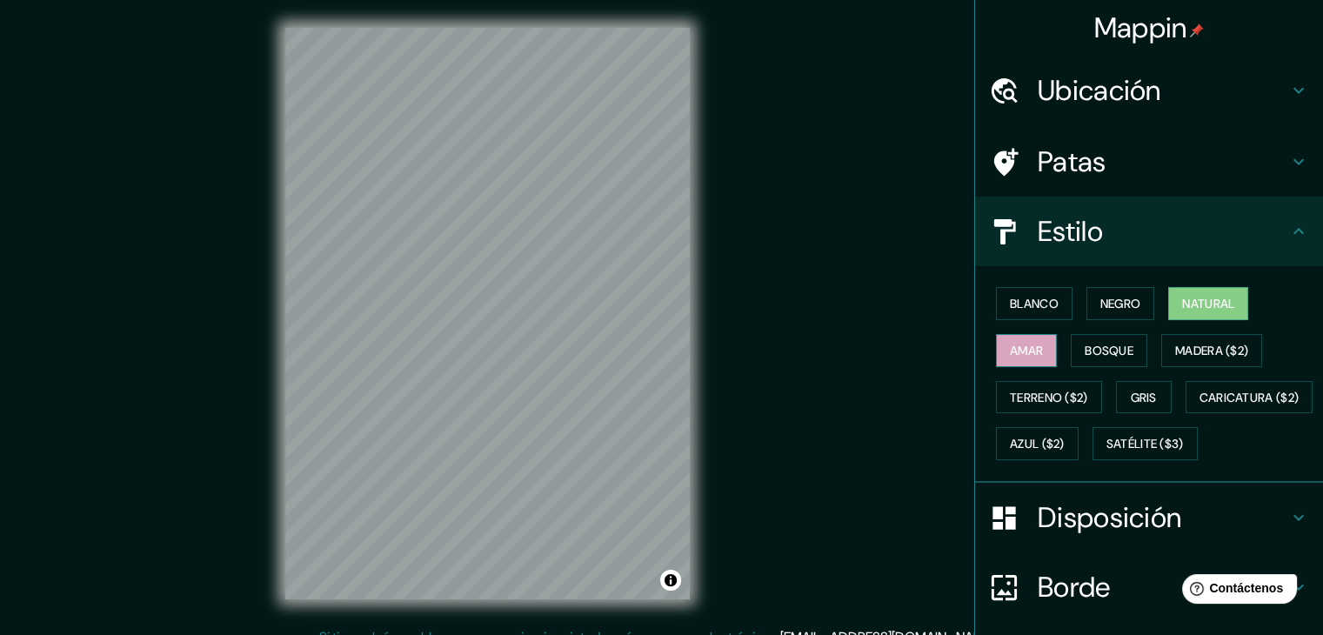
click at [1019, 359] on font "Amar" at bounding box center [1026, 350] width 33 height 23
click at [1102, 345] on font "Bosque" at bounding box center [1108, 351] width 49 height 16
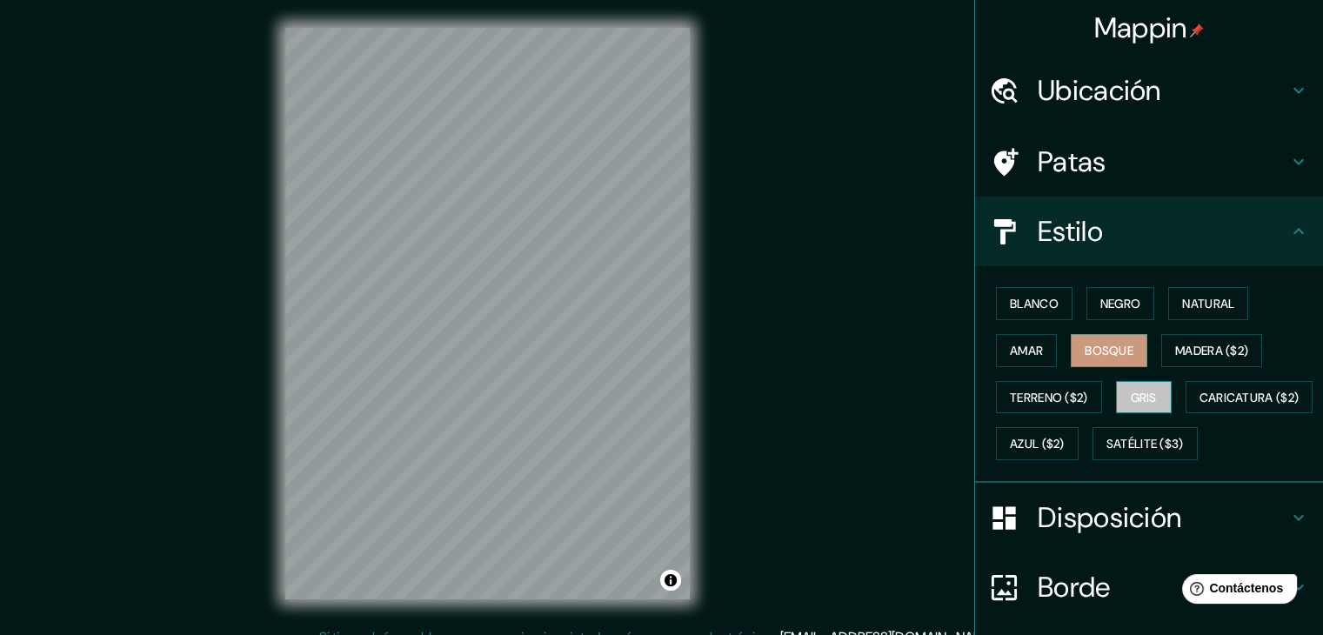
click at [1139, 391] on font "Gris" at bounding box center [1144, 398] width 26 height 16
